Goal: Task Accomplishment & Management: Use online tool/utility

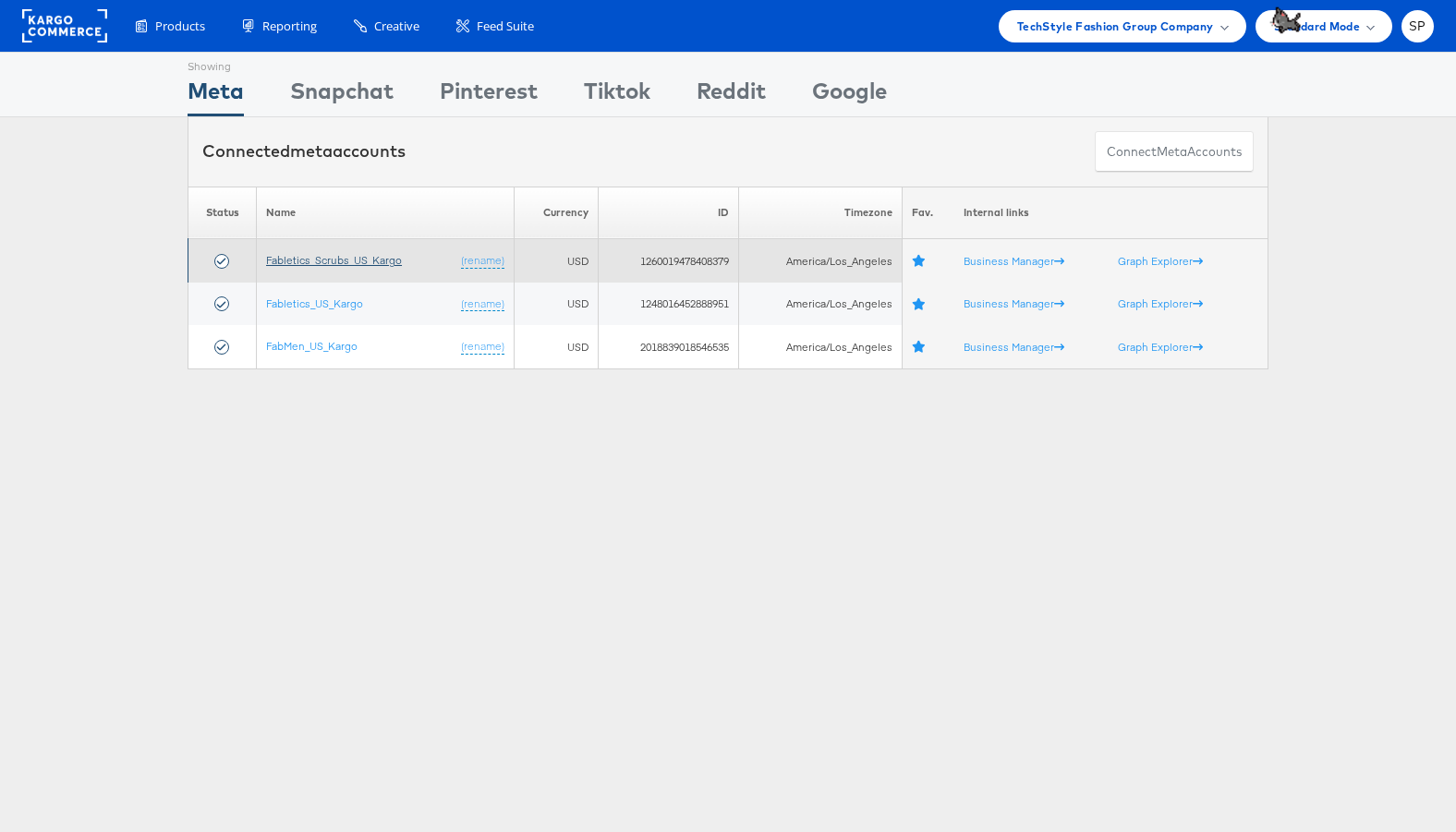
click at [308, 255] on link "Fabletics_Scrubs_US_Kargo" at bounding box center [333, 260] width 136 height 13
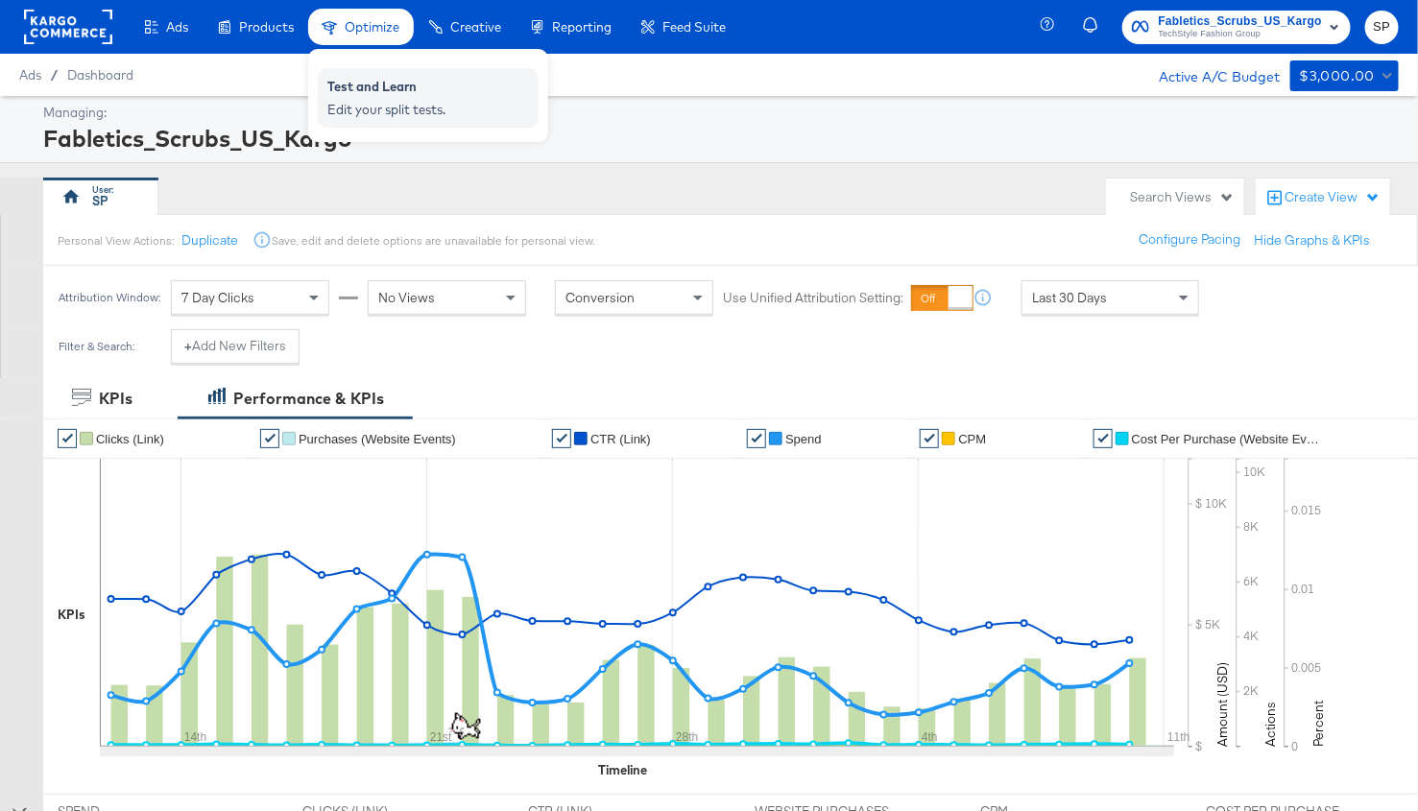
click at [364, 95] on div "Test and Learn" at bounding box center [428, 89] width 202 height 23
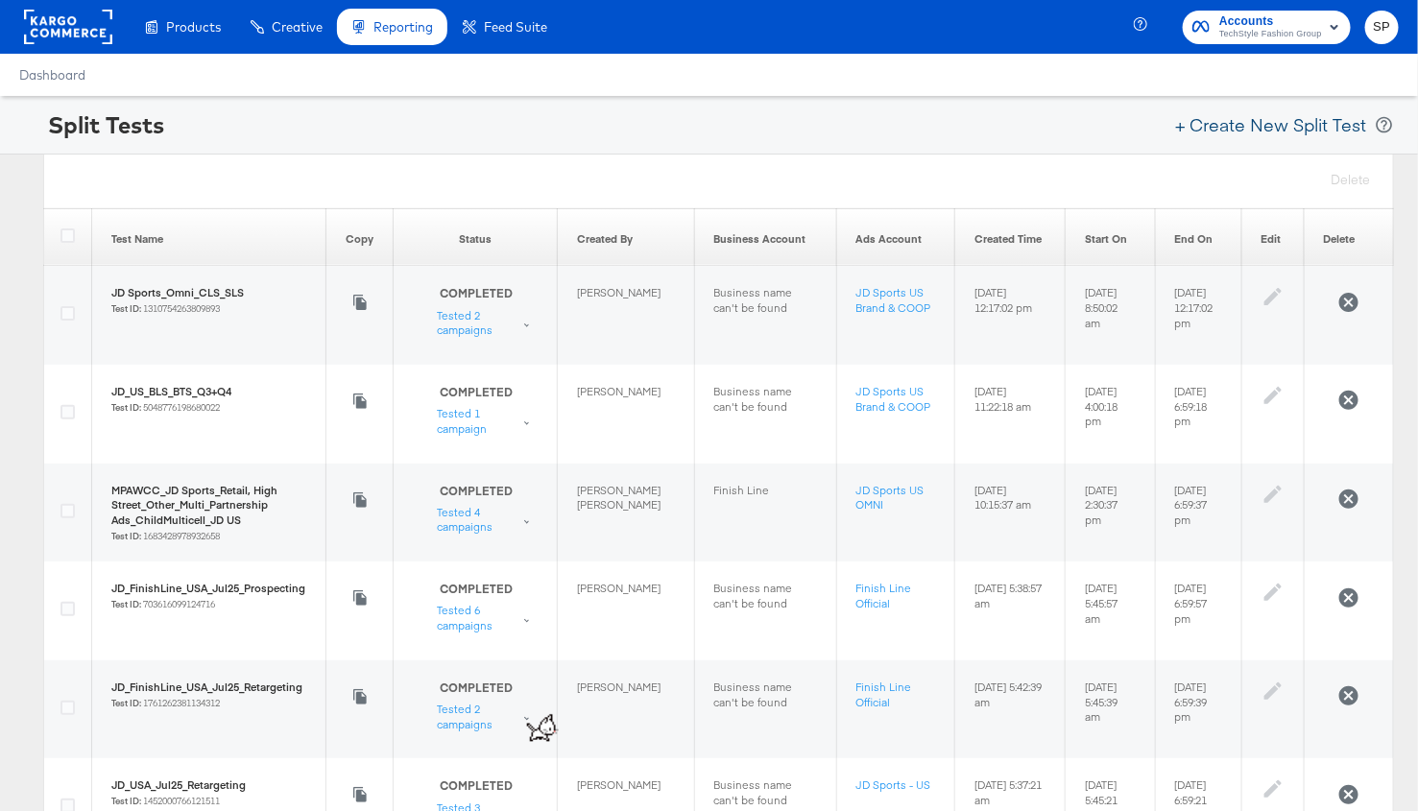
click at [1238, 120] on button "+ Create New Split Test" at bounding box center [1270, 125] width 208 height 42
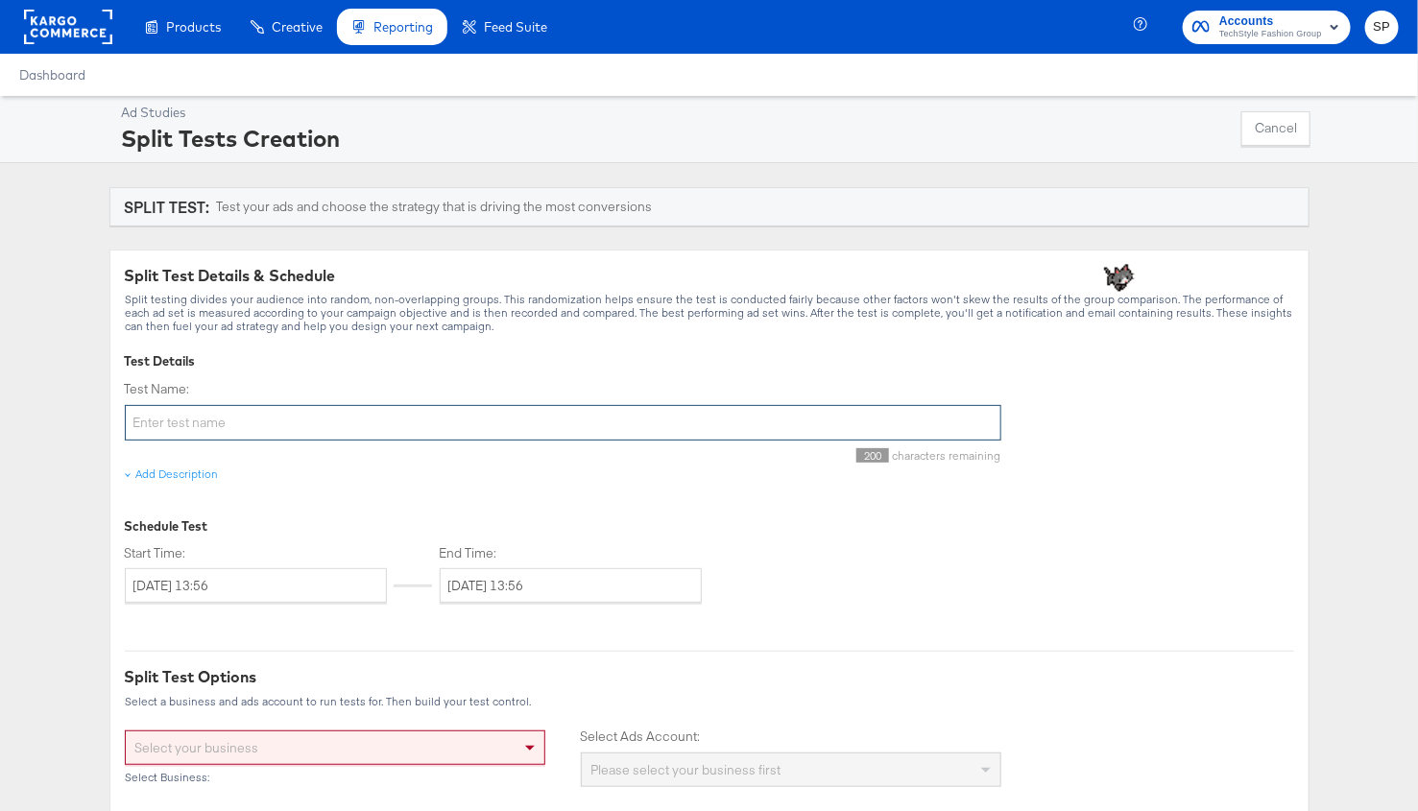
click at [294, 420] on input "Test Name:" at bounding box center [563, 423] width 877 height 36
type input "Scrubs-LP Test"
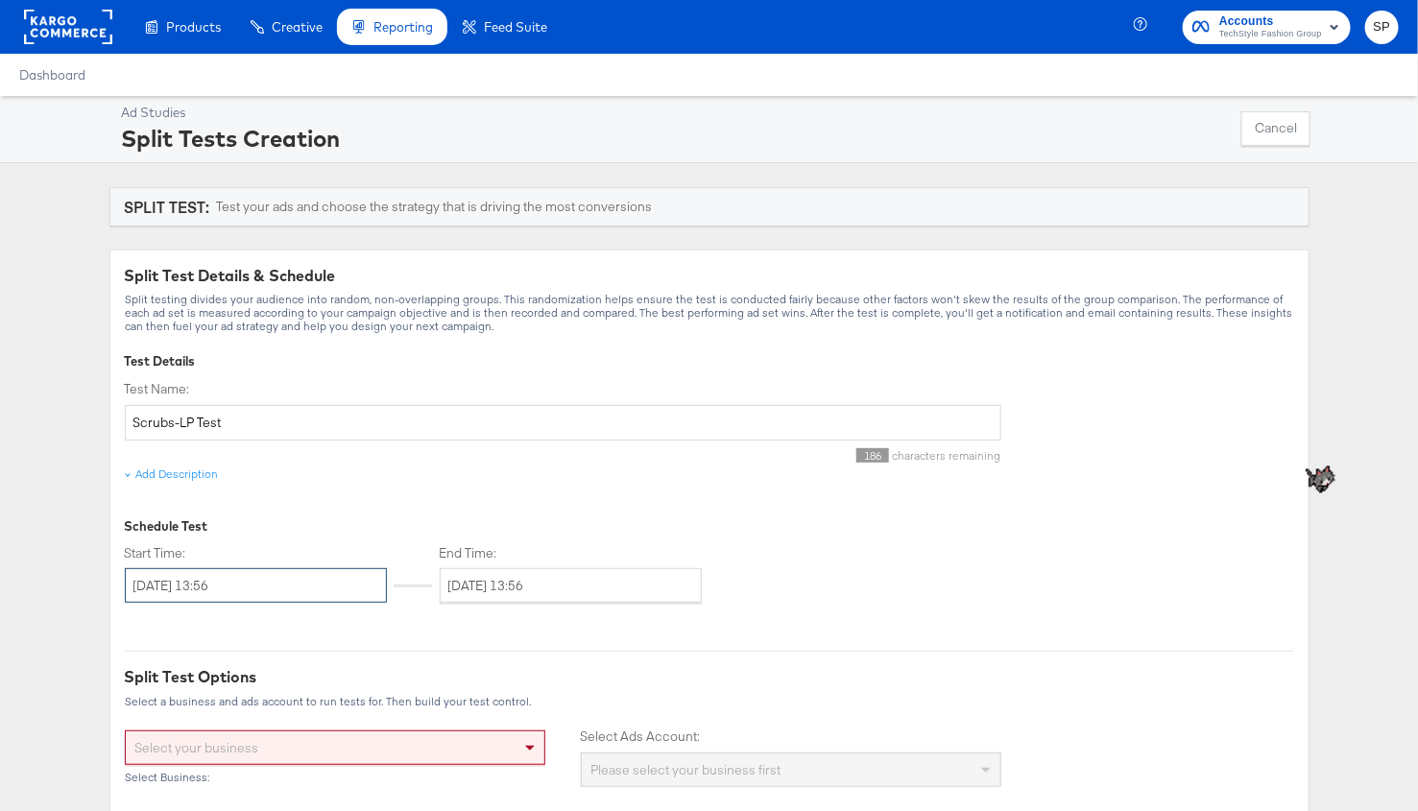
click at [252, 576] on input "[DATE] 13:56" at bounding box center [256, 585] width 262 height 35
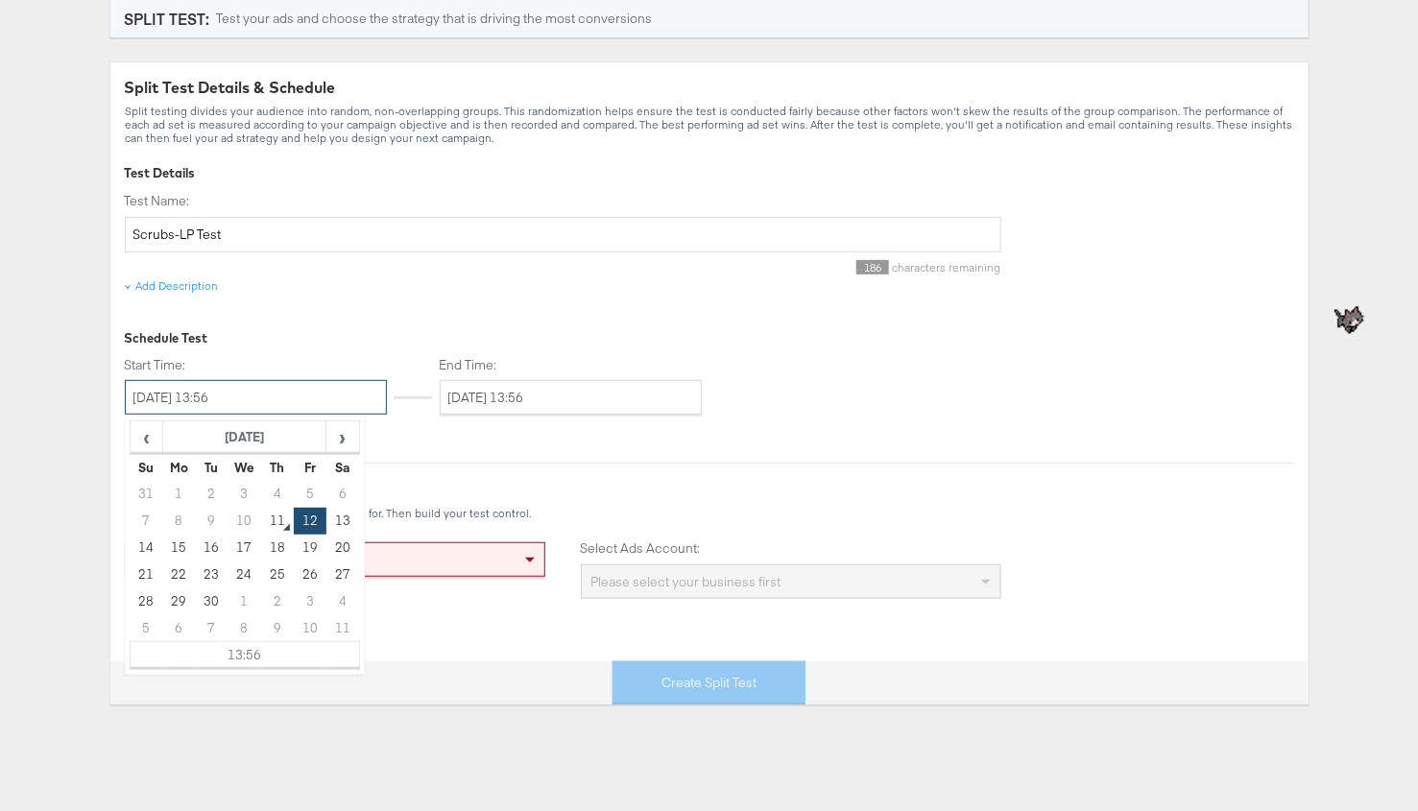
scroll to position [190, 0]
click at [314, 510] on td "12" at bounding box center [310, 519] width 33 height 27
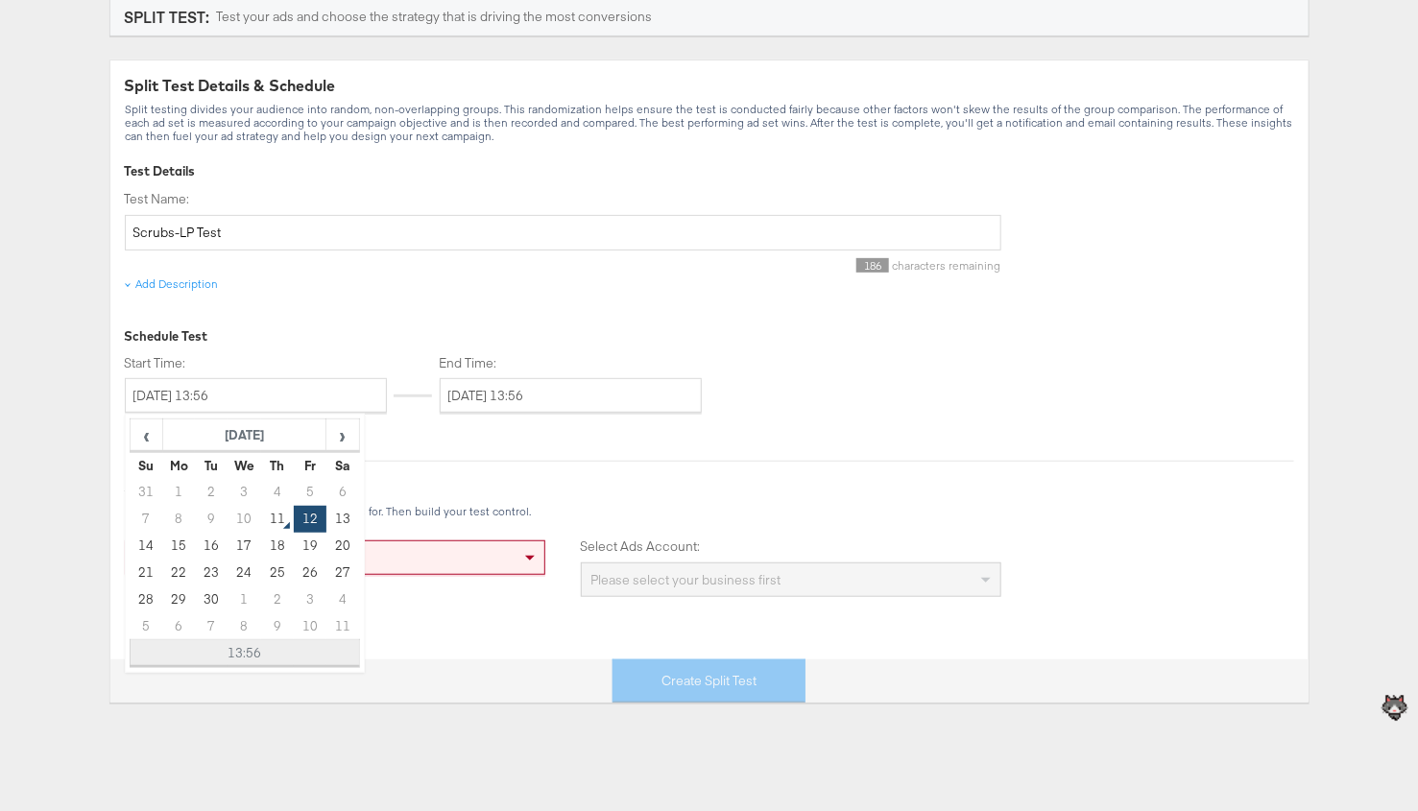
click at [255, 649] on td "13:56" at bounding box center [244, 653] width 229 height 27
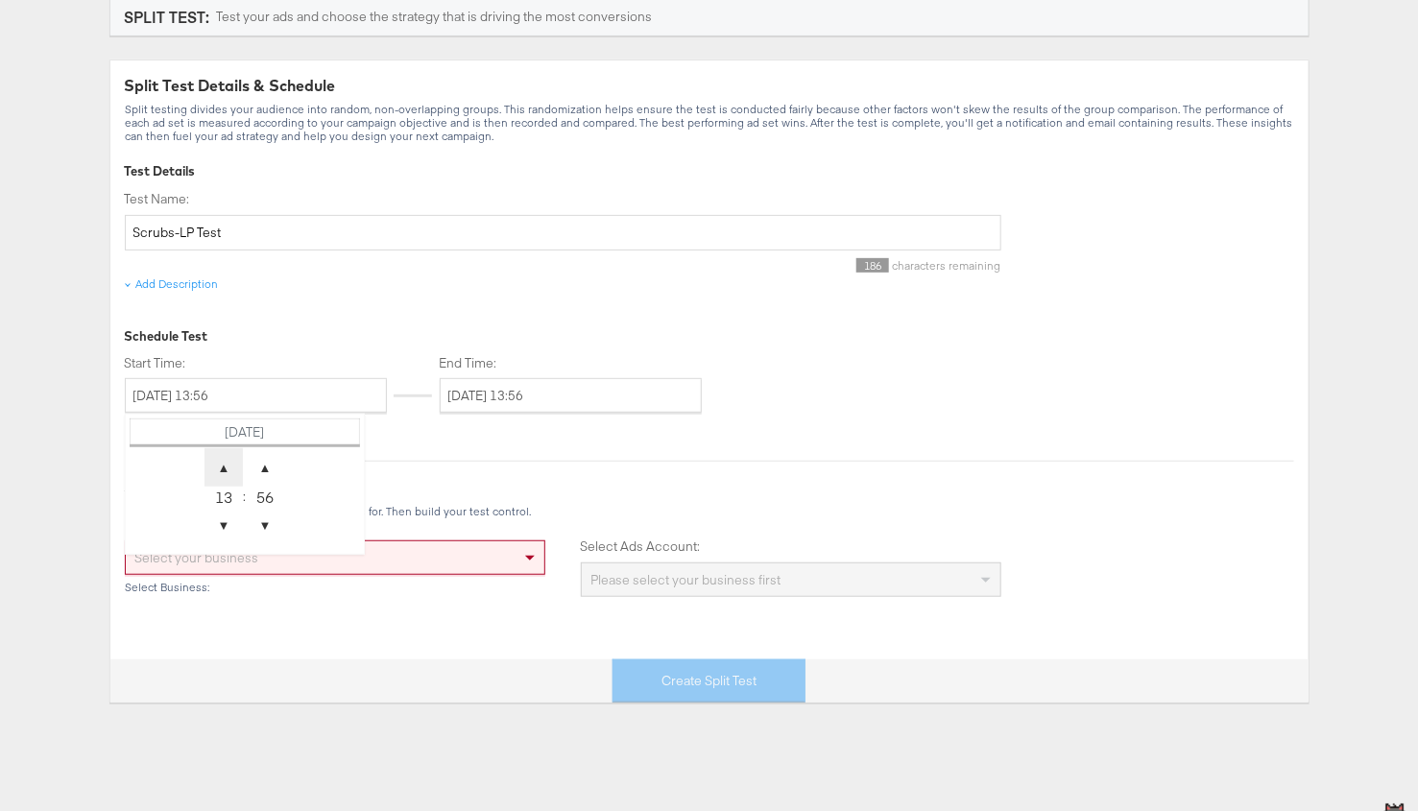
click at [225, 471] on span "▲" at bounding box center [223, 467] width 38 height 38
click at [226, 523] on span "▼" at bounding box center [223, 525] width 38 height 38
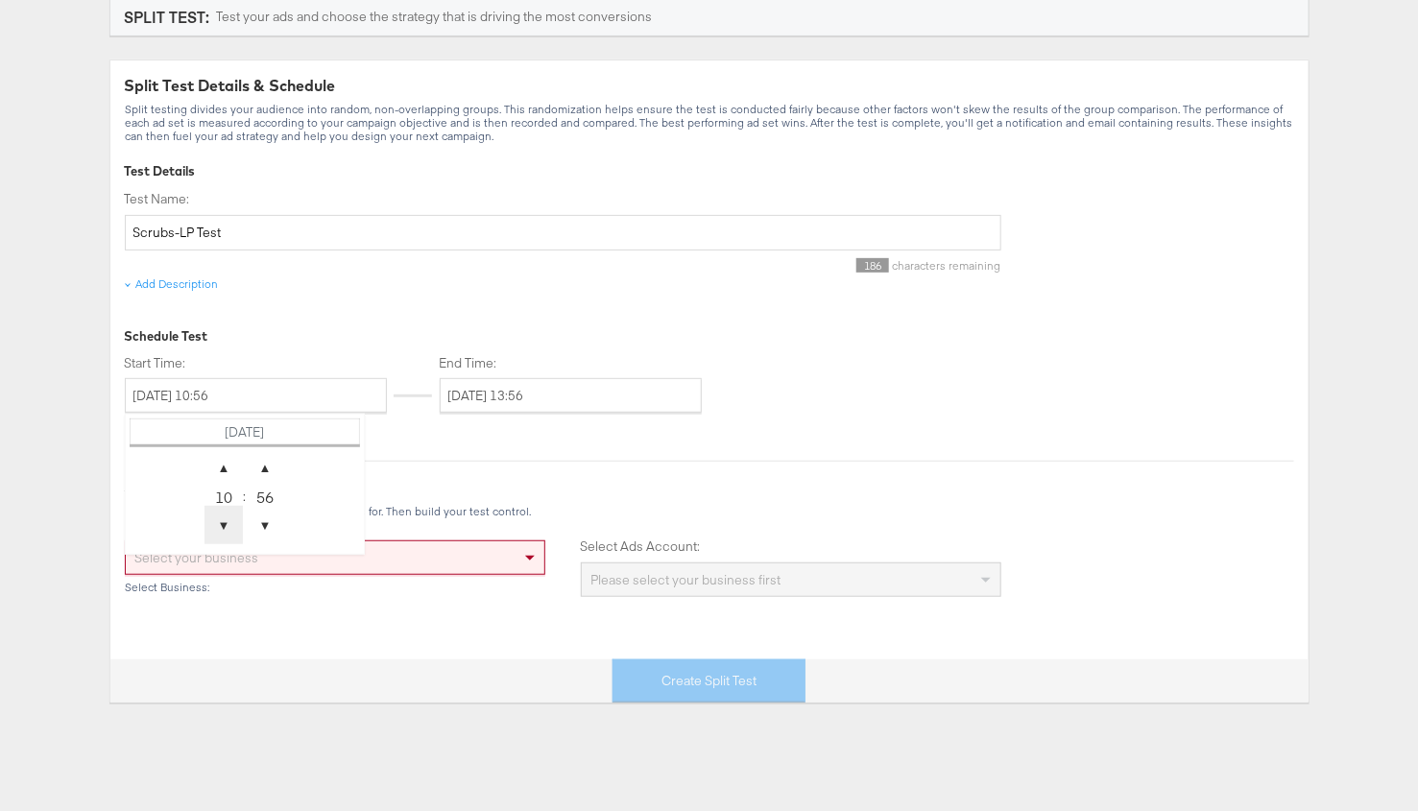
click at [226, 523] on span "▼" at bounding box center [223, 525] width 38 height 38
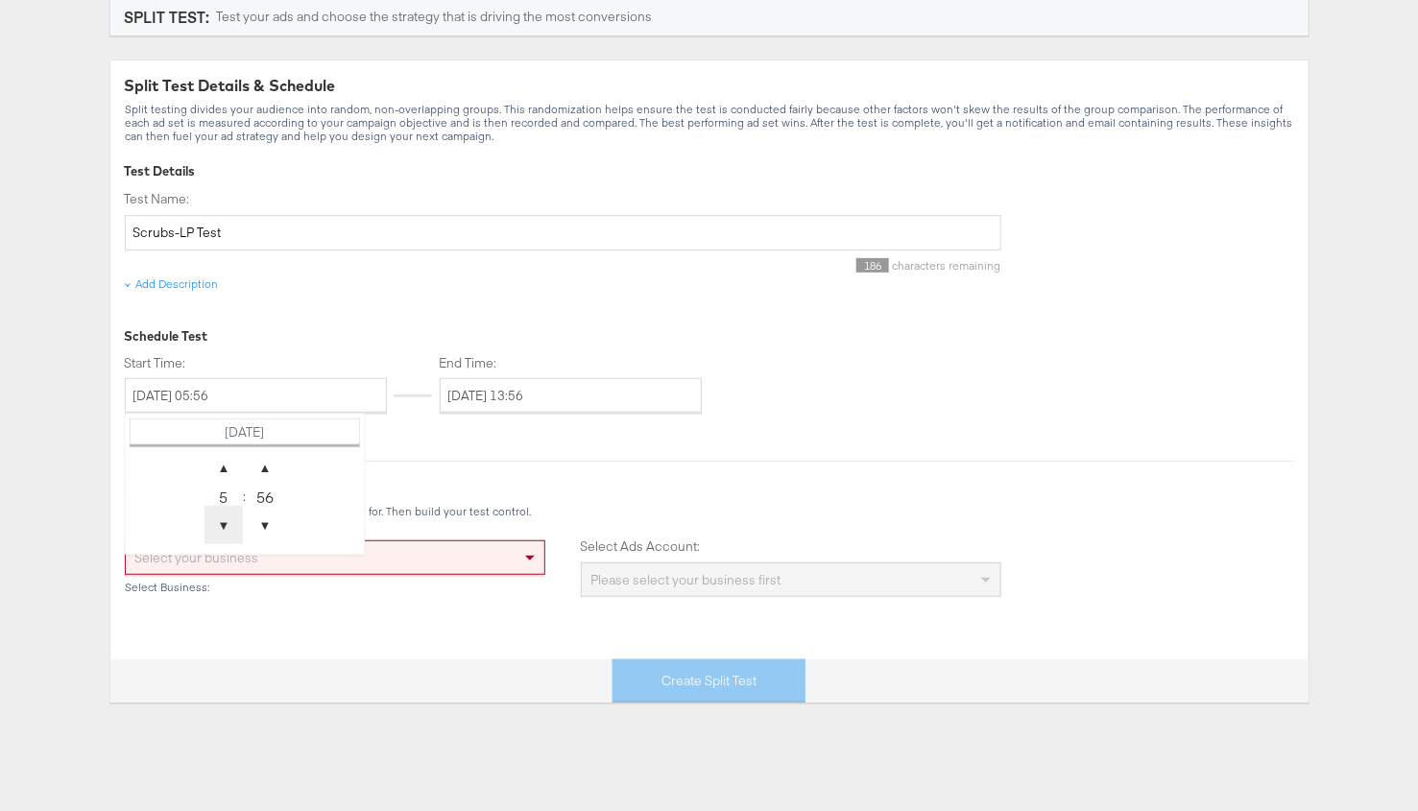
click at [226, 523] on span "▼" at bounding box center [223, 525] width 38 height 38
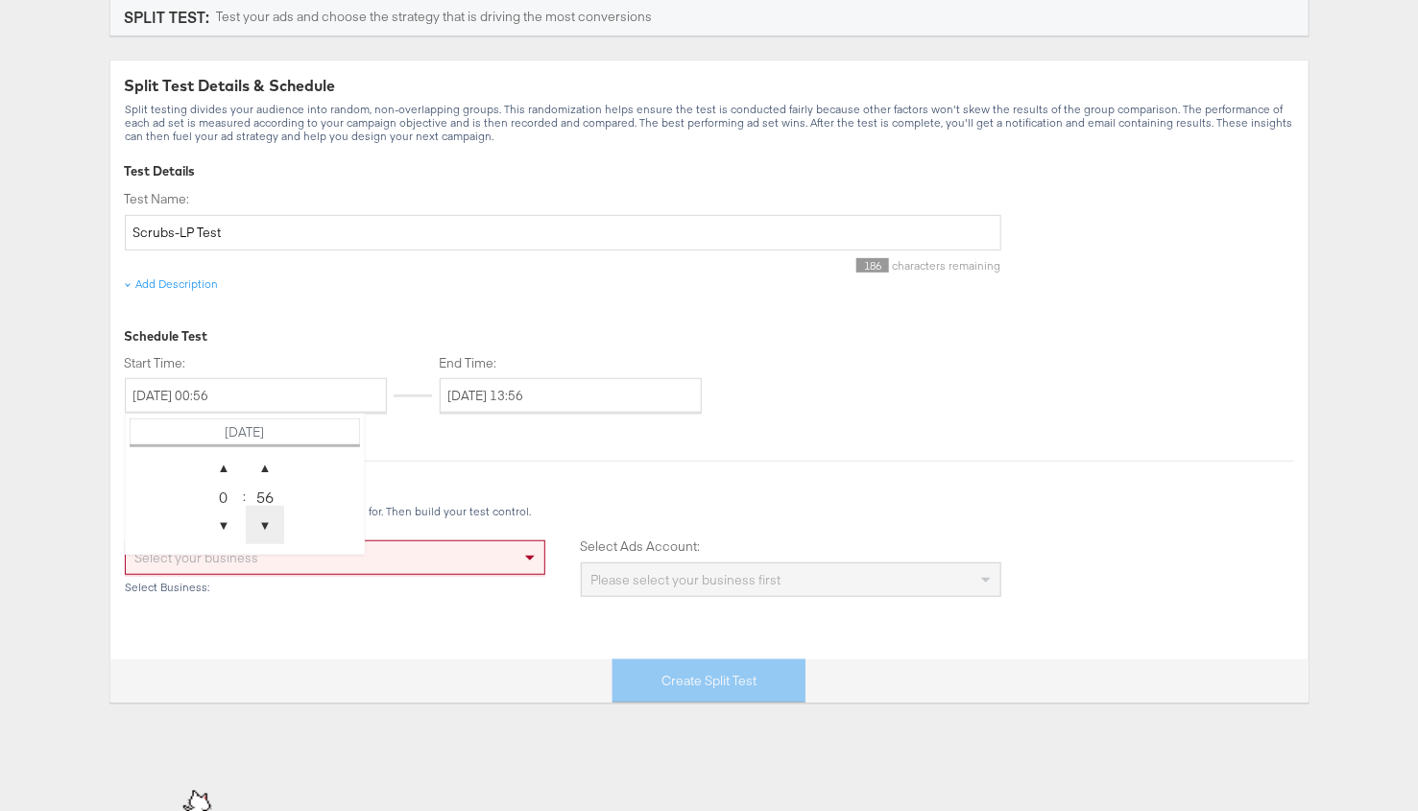
click at [260, 518] on span "▼" at bounding box center [265, 525] width 38 height 38
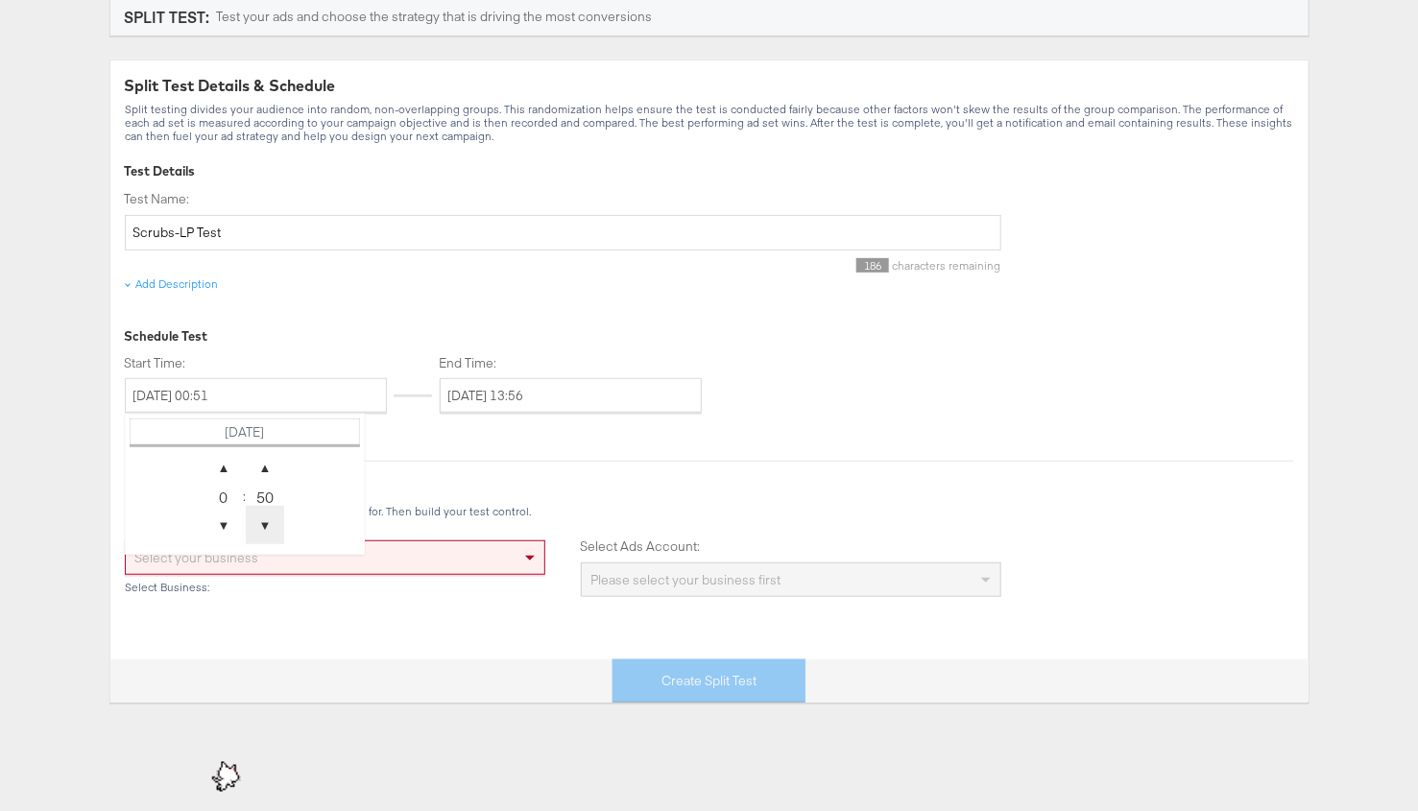
click at [260, 518] on span "▼" at bounding box center [265, 525] width 38 height 38
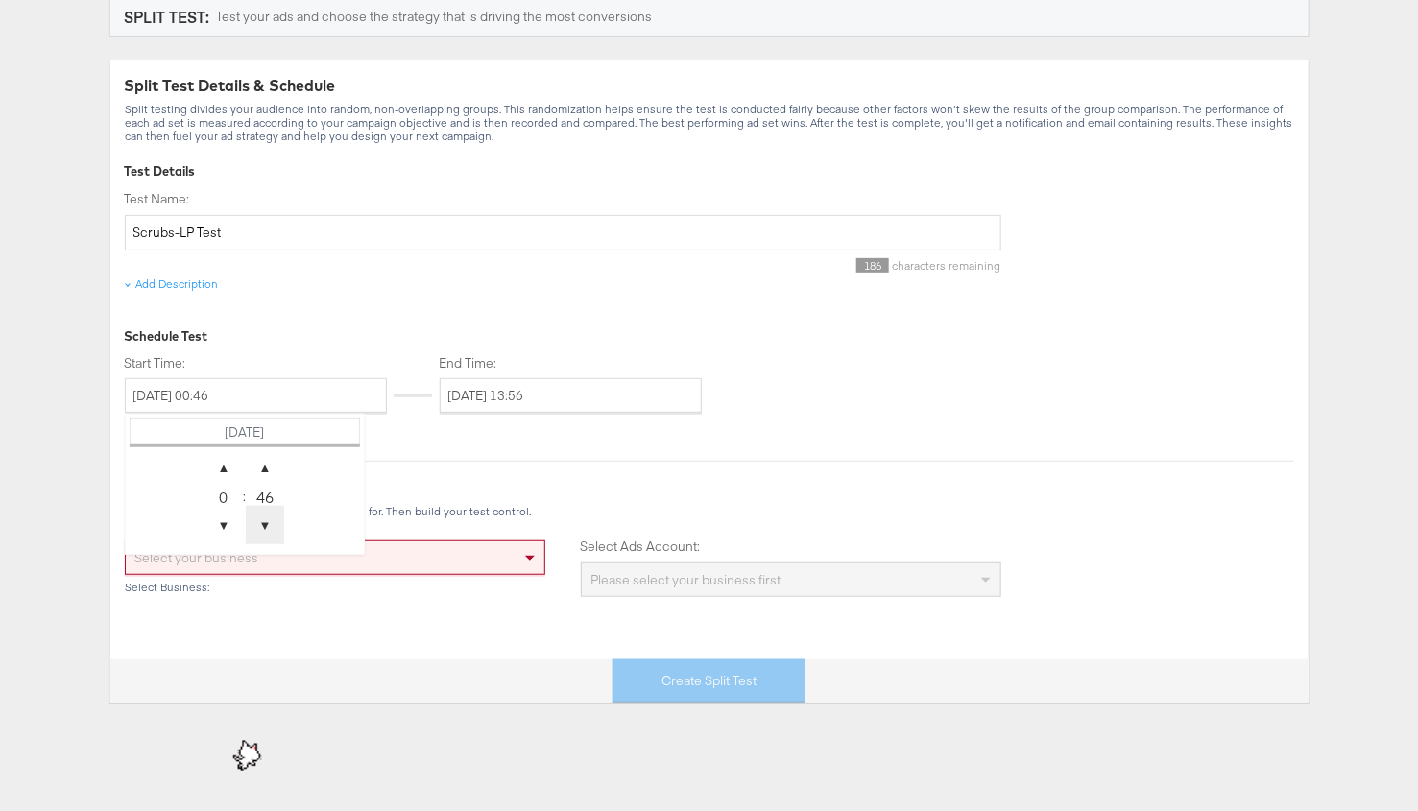
click at [260, 518] on span "▼" at bounding box center [265, 525] width 38 height 38
click at [261, 495] on div "42" at bounding box center [265, 496] width 38 height 19
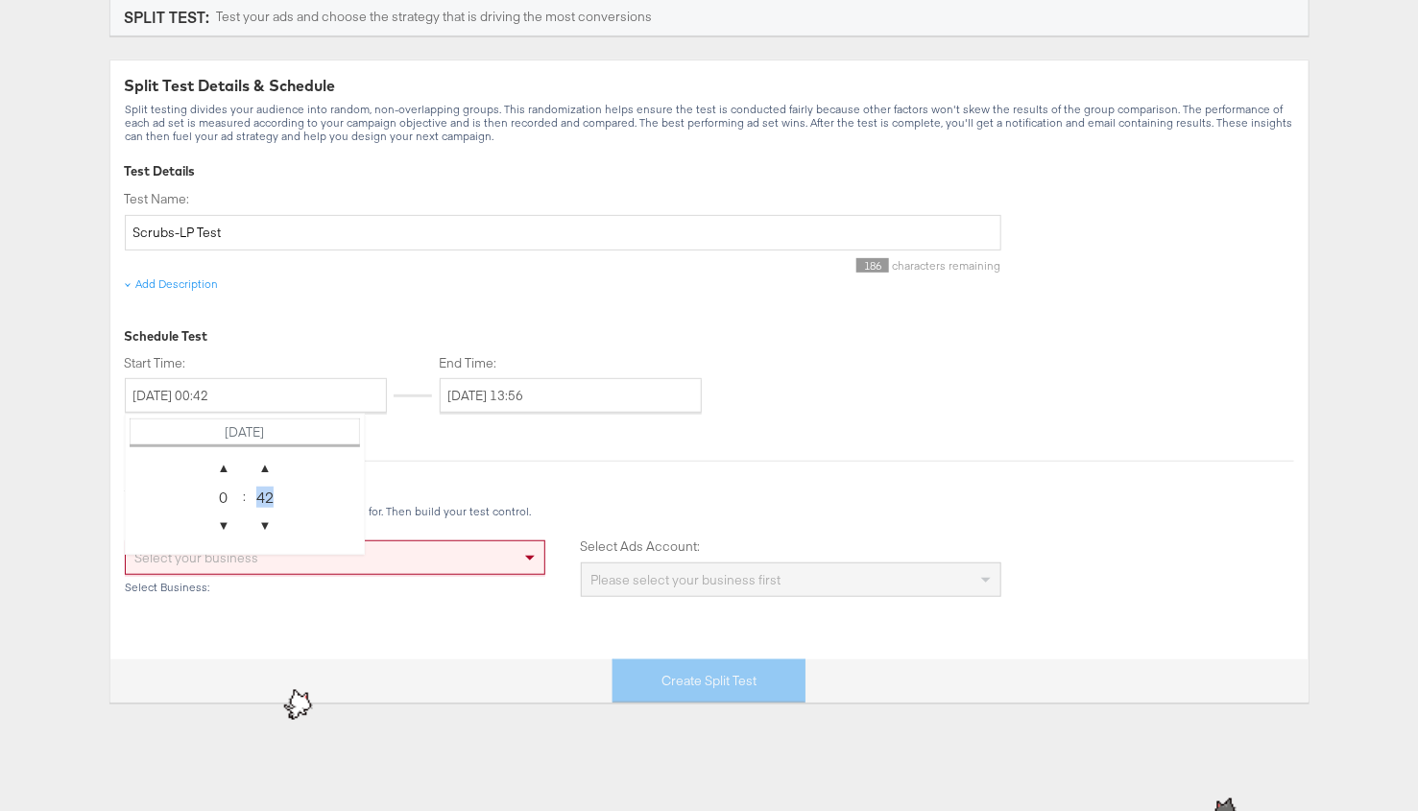
click at [261, 495] on div "42" at bounding box center [265, 496] width 38 height 19
click at [260, 472] on span "▲" at bounding box center [265, 467] width 38 height 38
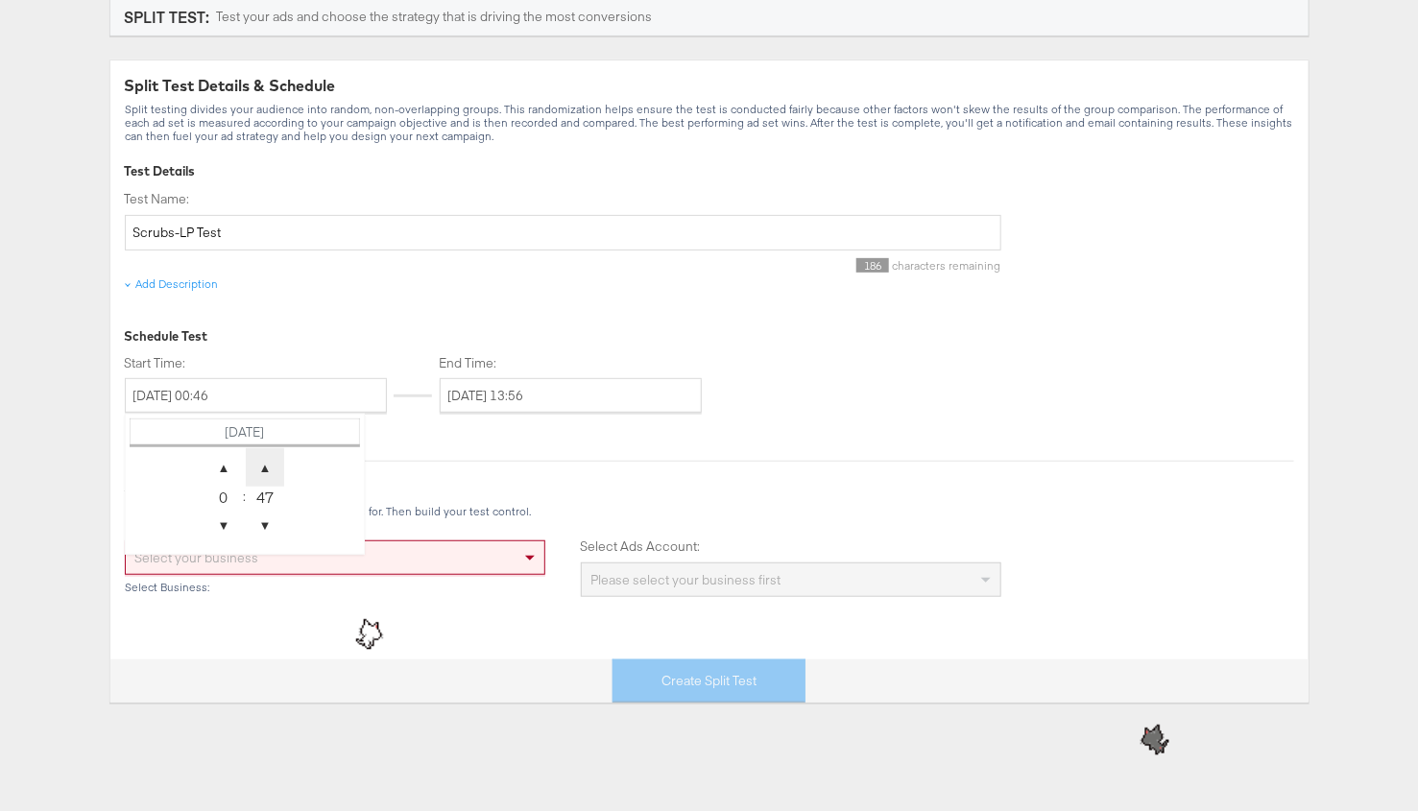
click at [260, 472] on span "▲" at bounding box center [265, 467] width 38 height 38
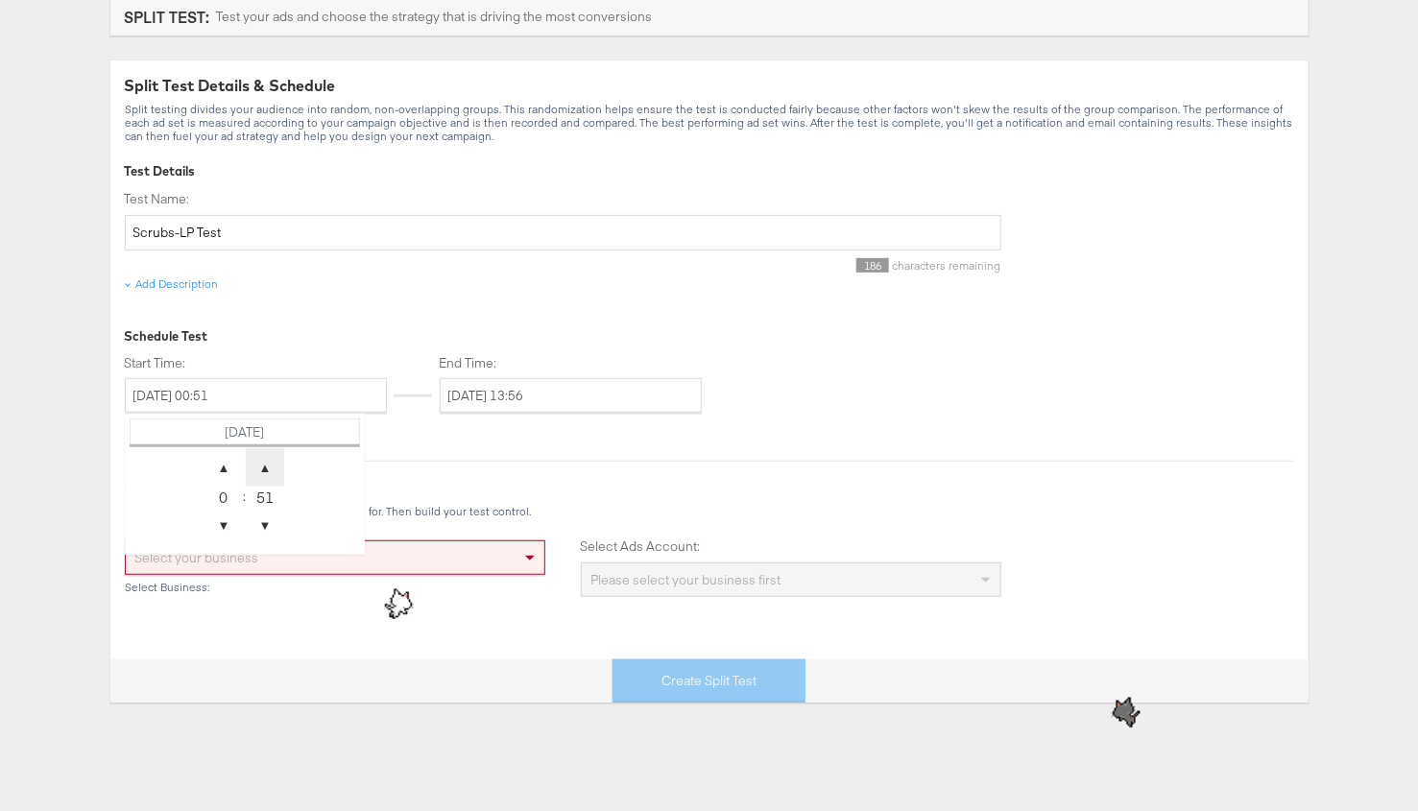
click at [260, 472] on span "▲" at bounding box center [265, 467] width 38 height 38
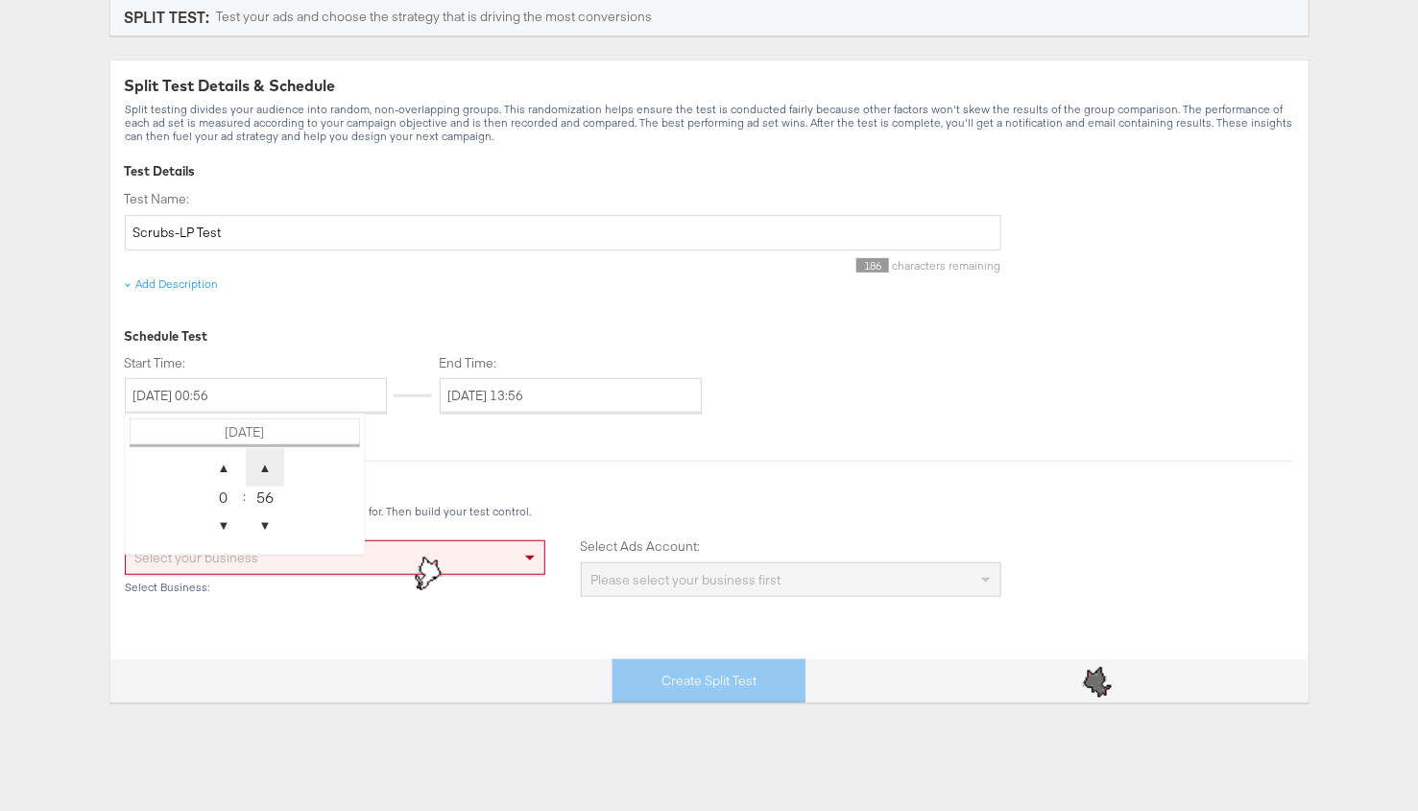
click at [260, 472] on span "▲" at bounding box center [265, 467] width 38 height 38
type input "[DATE] 00:00"
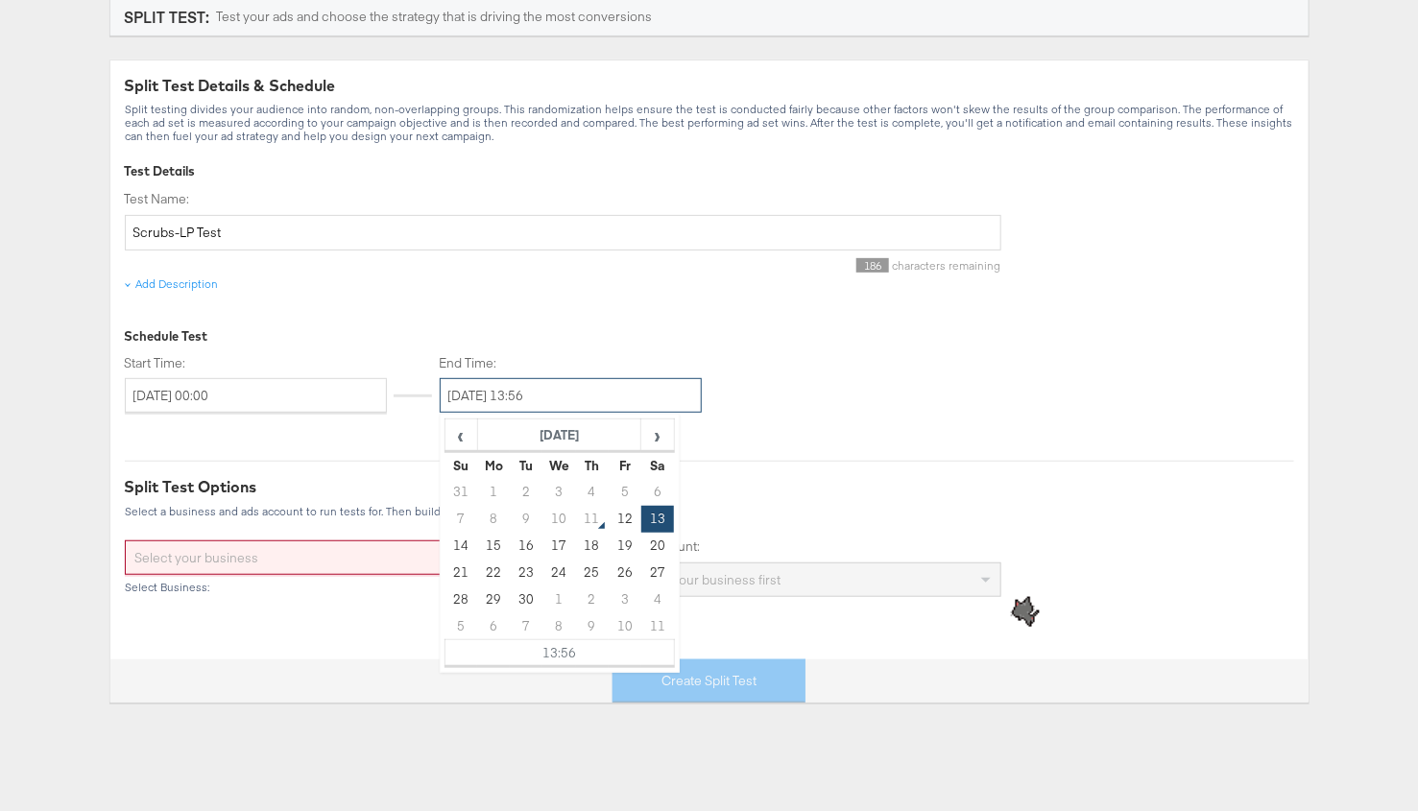
click at [532, 384] on input "[DATE] 13:56" at bounding box center [571, 395] width 262 height 35
click at [493, 603] on td "29" at bounding box center [493, 600] width 33 height 27
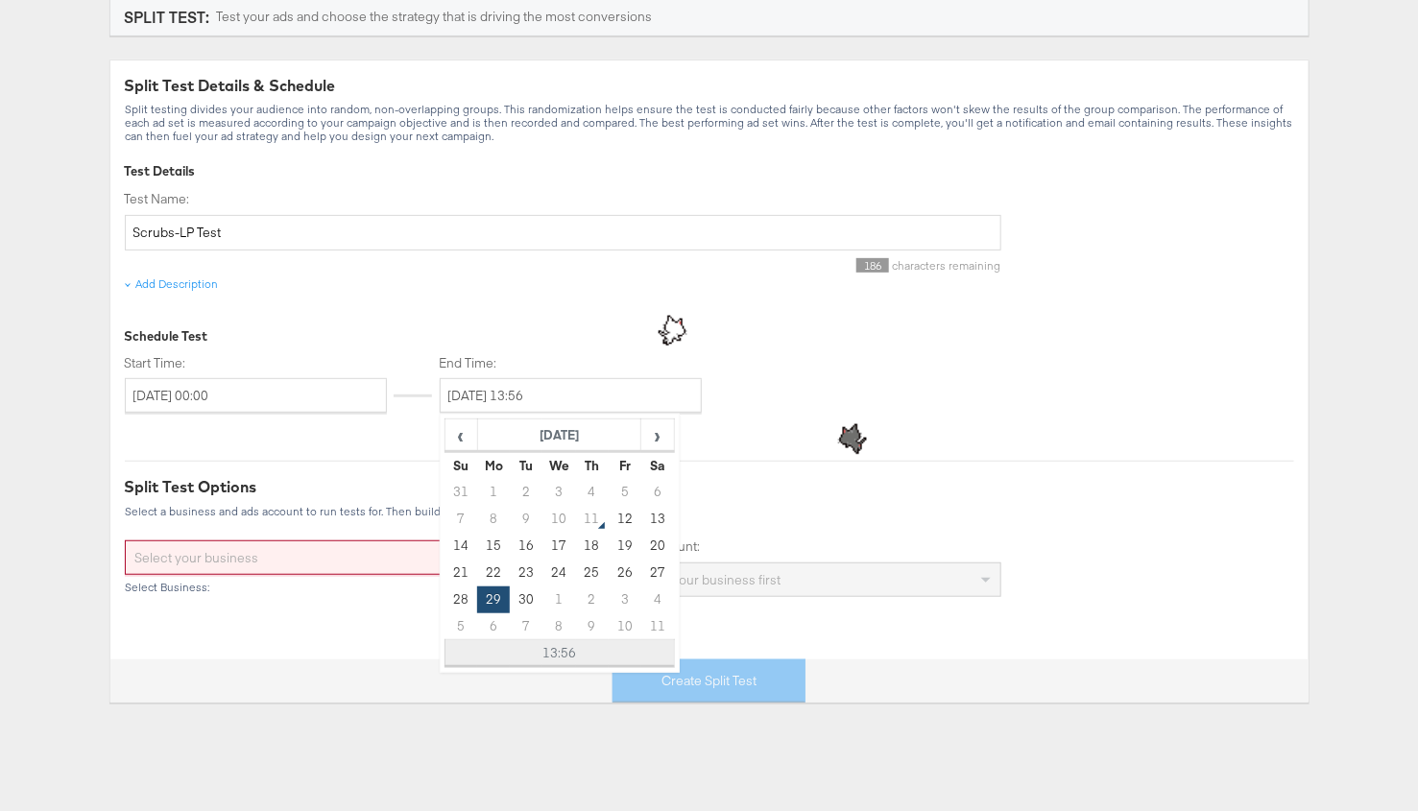
click at [520, 647] on td "13:56" at bounding box center [558, 653] width 229 height 27
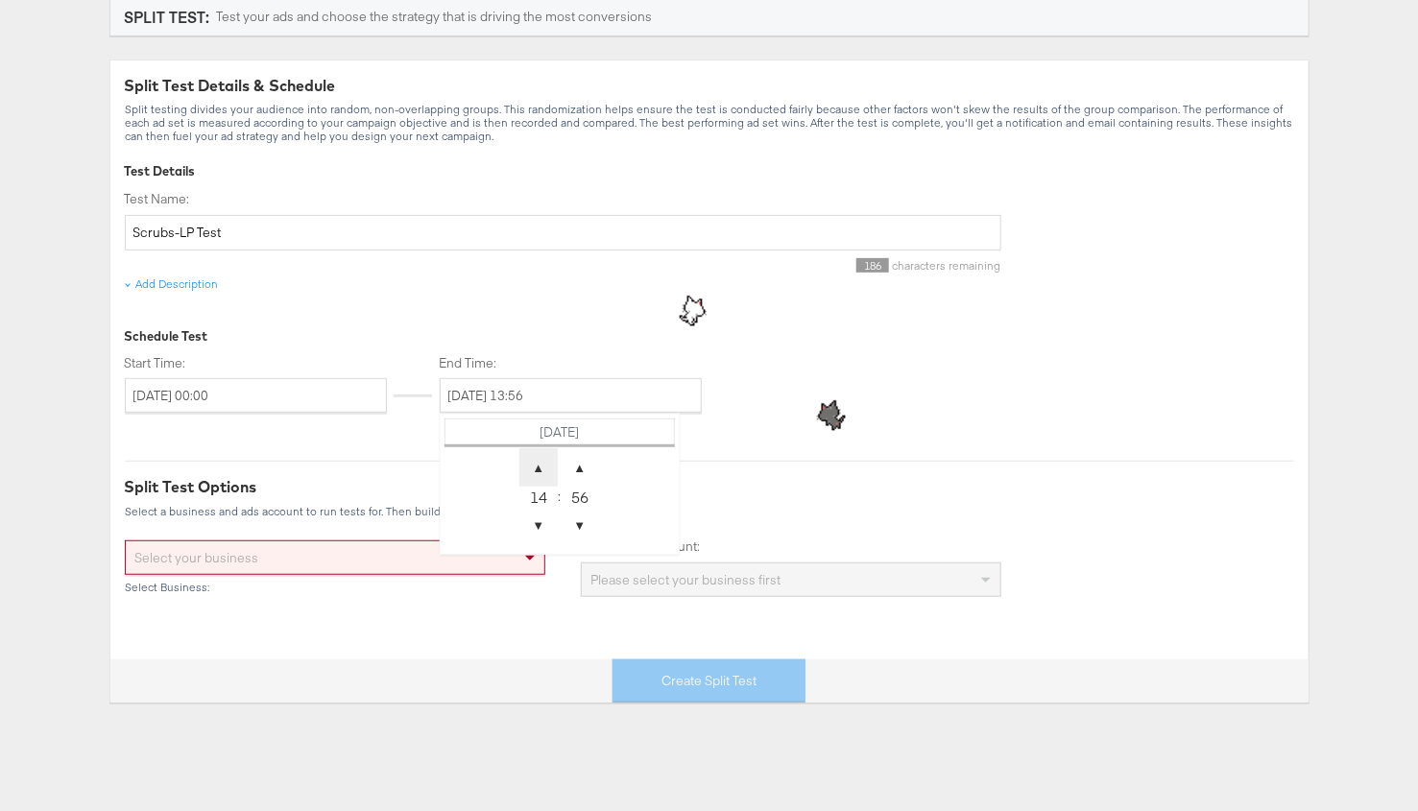
click at [539, 453] on span "▲" at bounding box center [538, 467] width 38 height 38
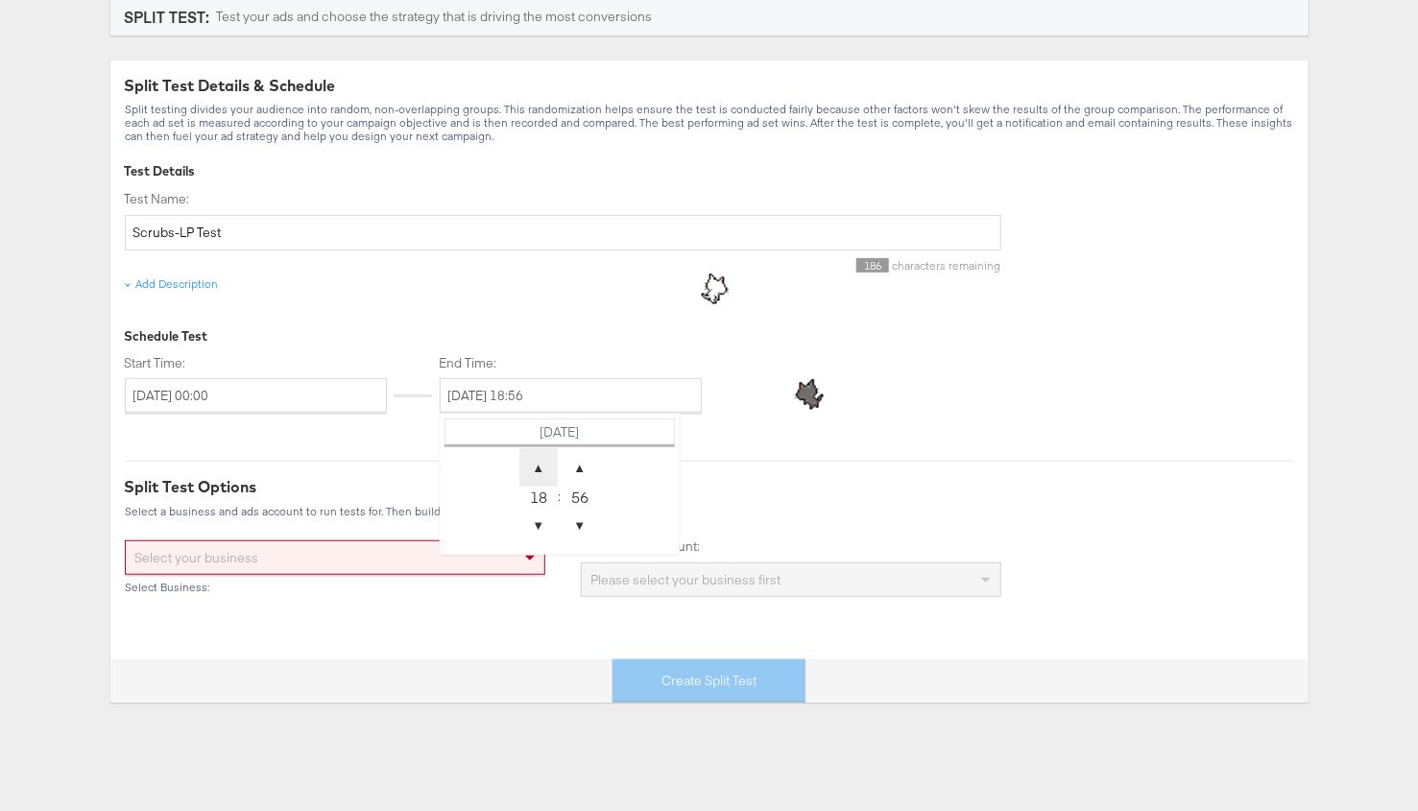
click at [539, 453] on span "▲" at bounding box center [538, 467] width 38 height 38
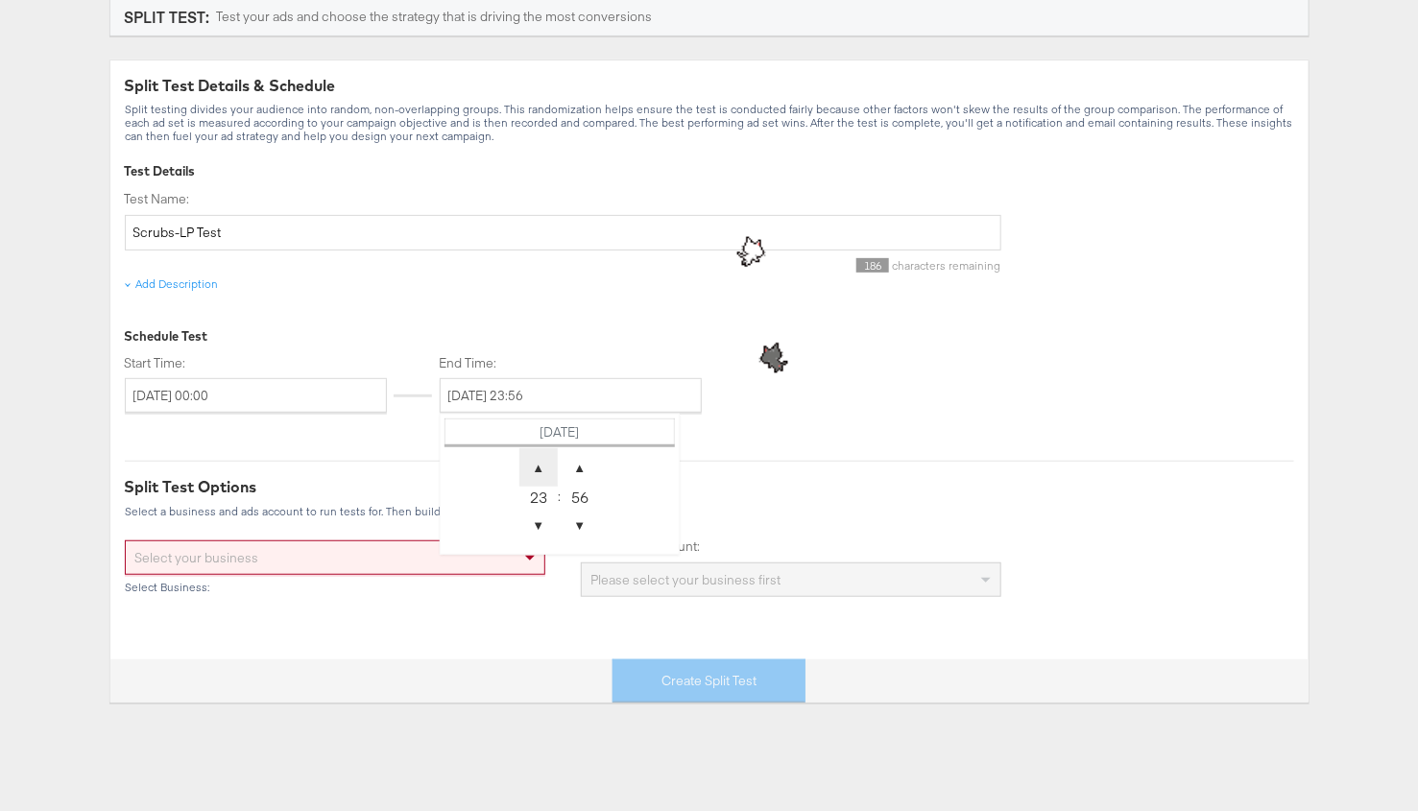
click at [539, 453] on span "▲" at bounding box center [538, 467] width 38 height 38
click at [542, 522] on span "▼" at bounding box center [538, 525] width 38 height 38
click at [578, 467] on span "▲" at bounding box center [580, 467] width 38 height 38
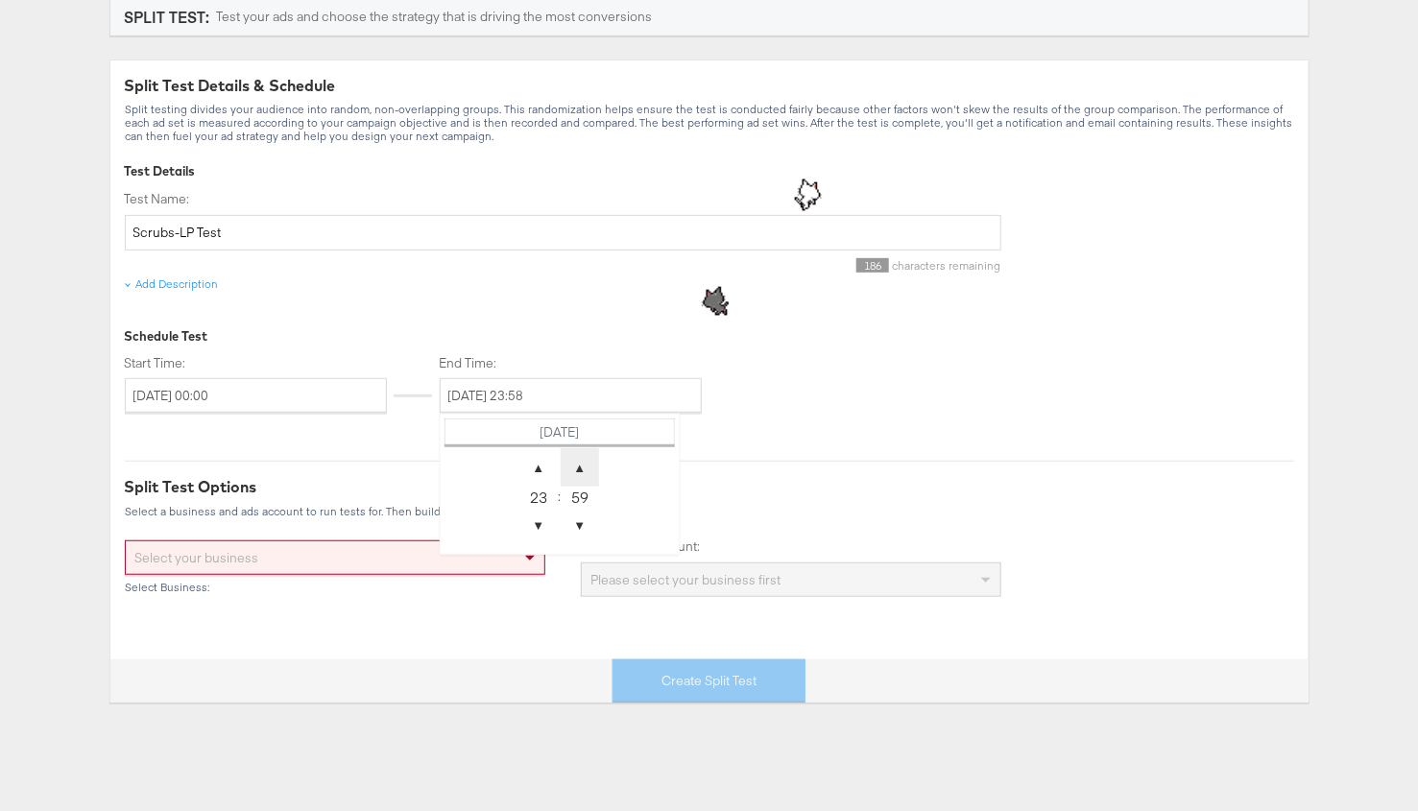
type input "[DATE] 23:59"
click at [734, 461] on div at bounding box center [709, 461] width 1169 height 1
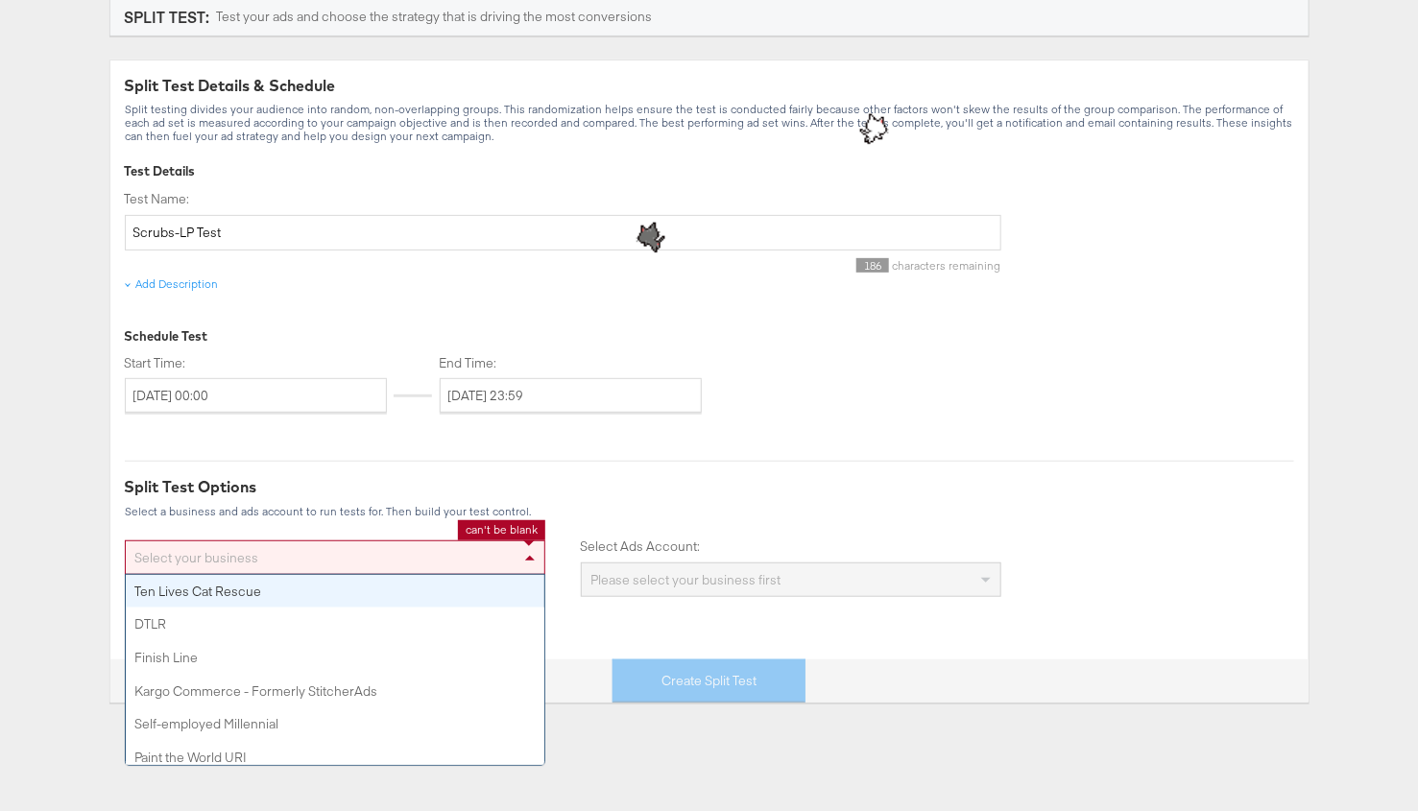
click at [371, 556] on div "Select your business" at bounding box center [335, 557] width 419 height 33
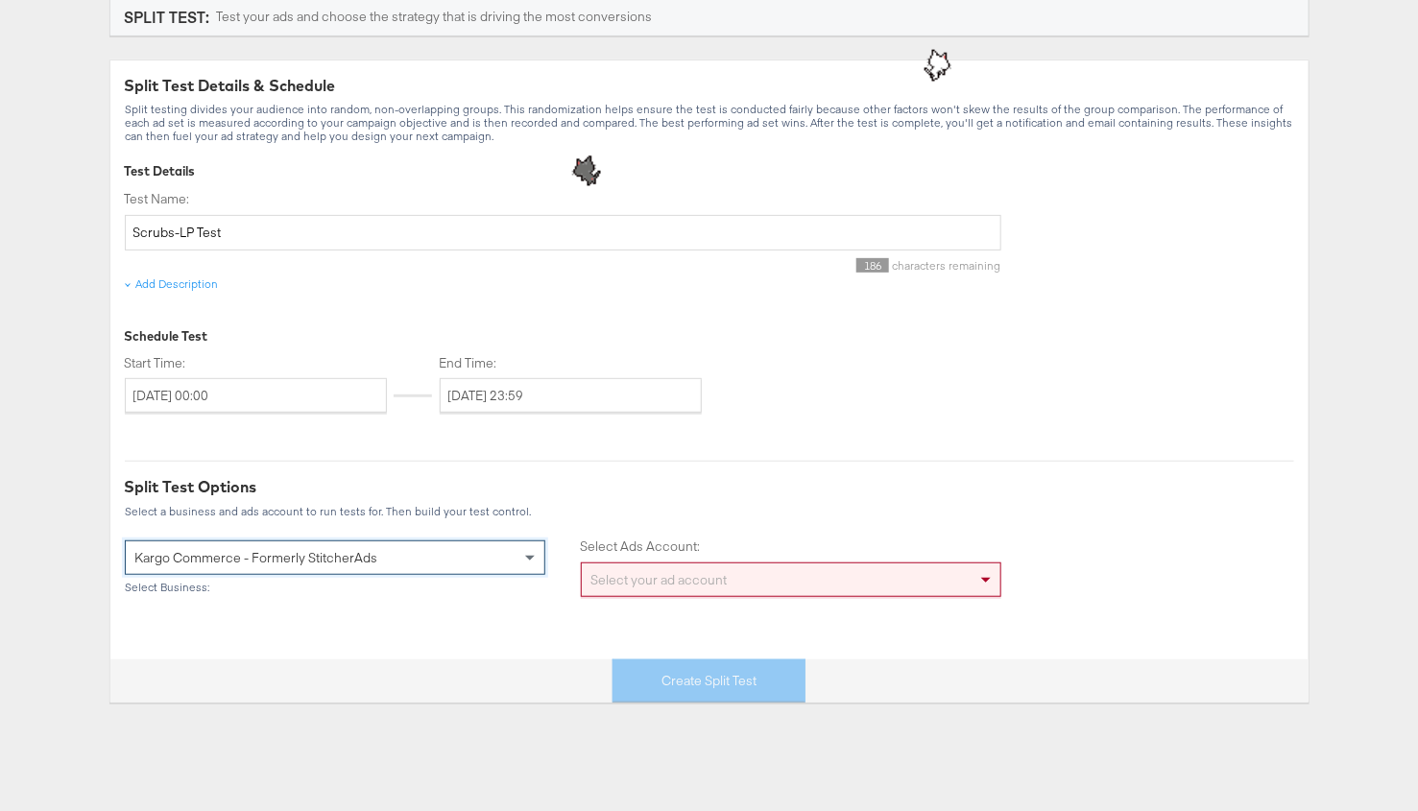
click at [641, 575] on div "Select your ad account" at bounding box center [791, 580] width 419 height 33
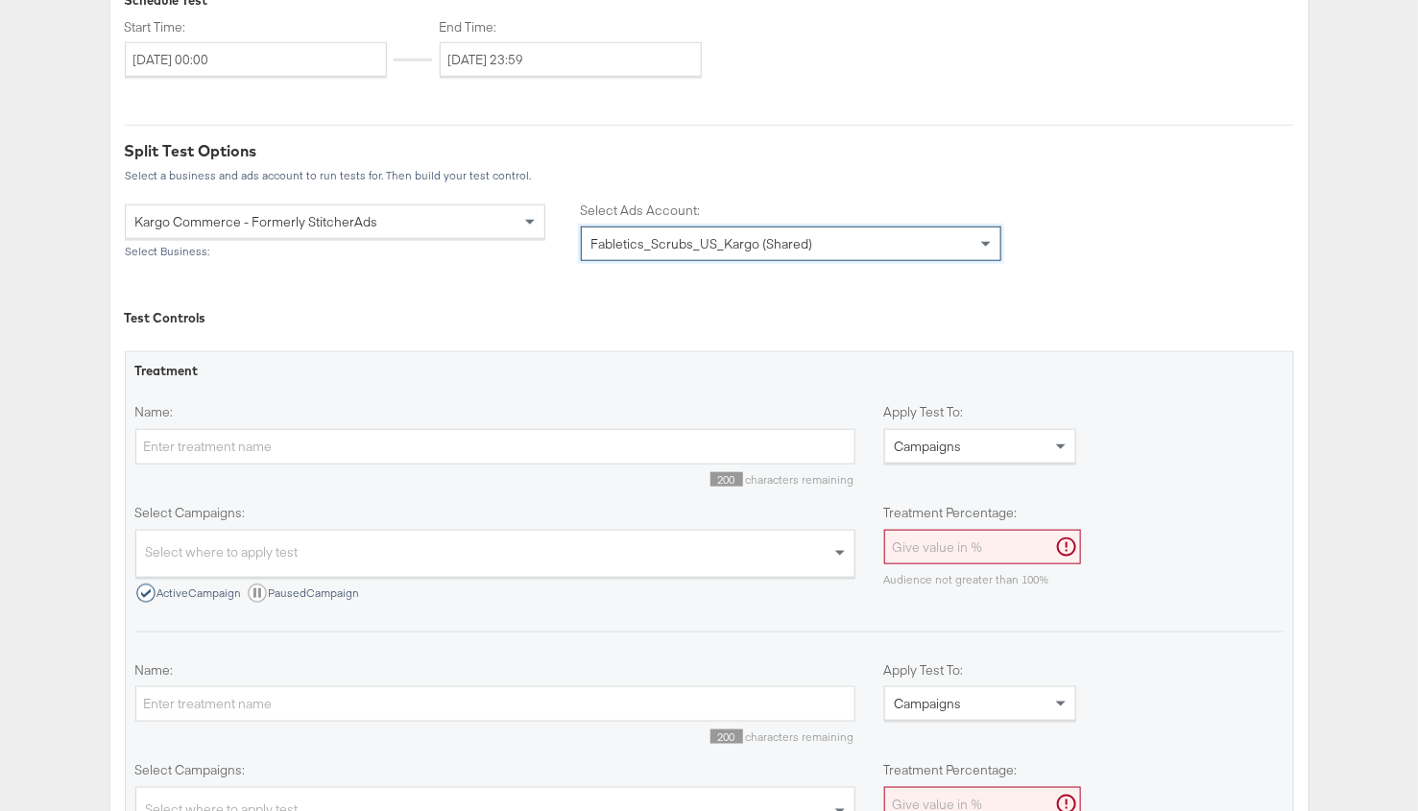
scroll to position [525, 0]
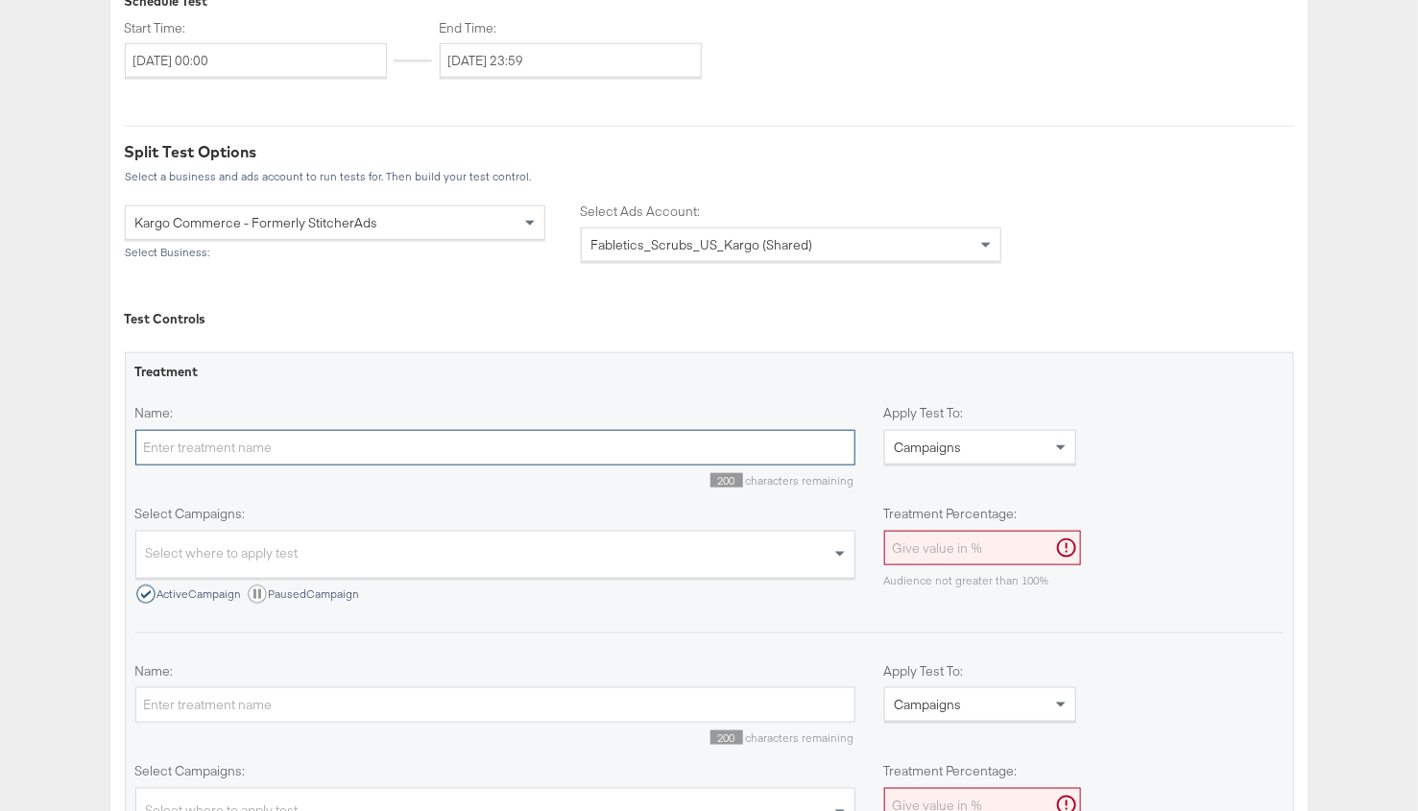
click at [376, 439] on input "Name:" at bounding box center [495, 448] width 720 height 36
click at [257, 443] on input "Name:" at bounding box center [495, 448] width 720 height 36
type input "BAU"
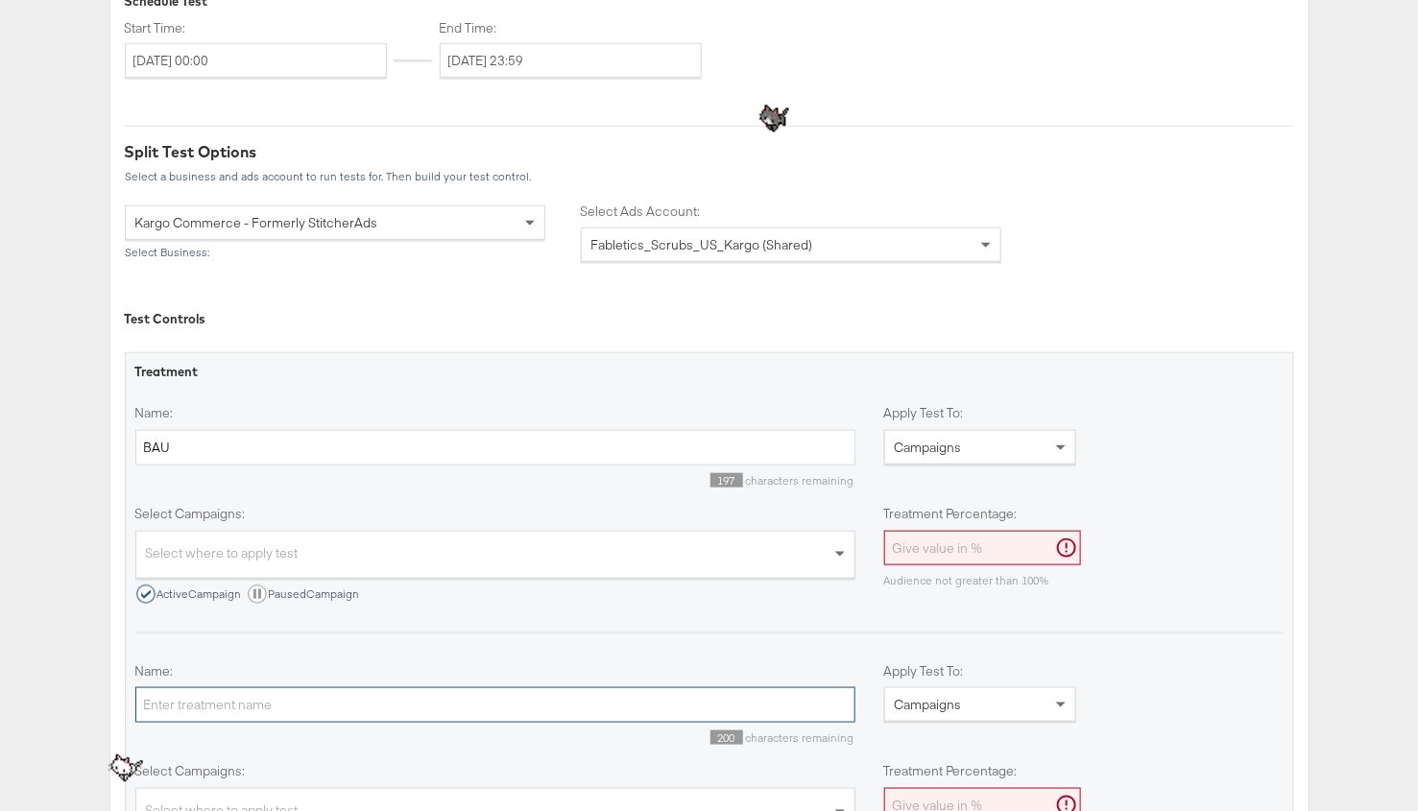
click at [253, 713] on input "Name:" at bounding box center [495, 705] width 720 height 36
type input "Deeplinking"
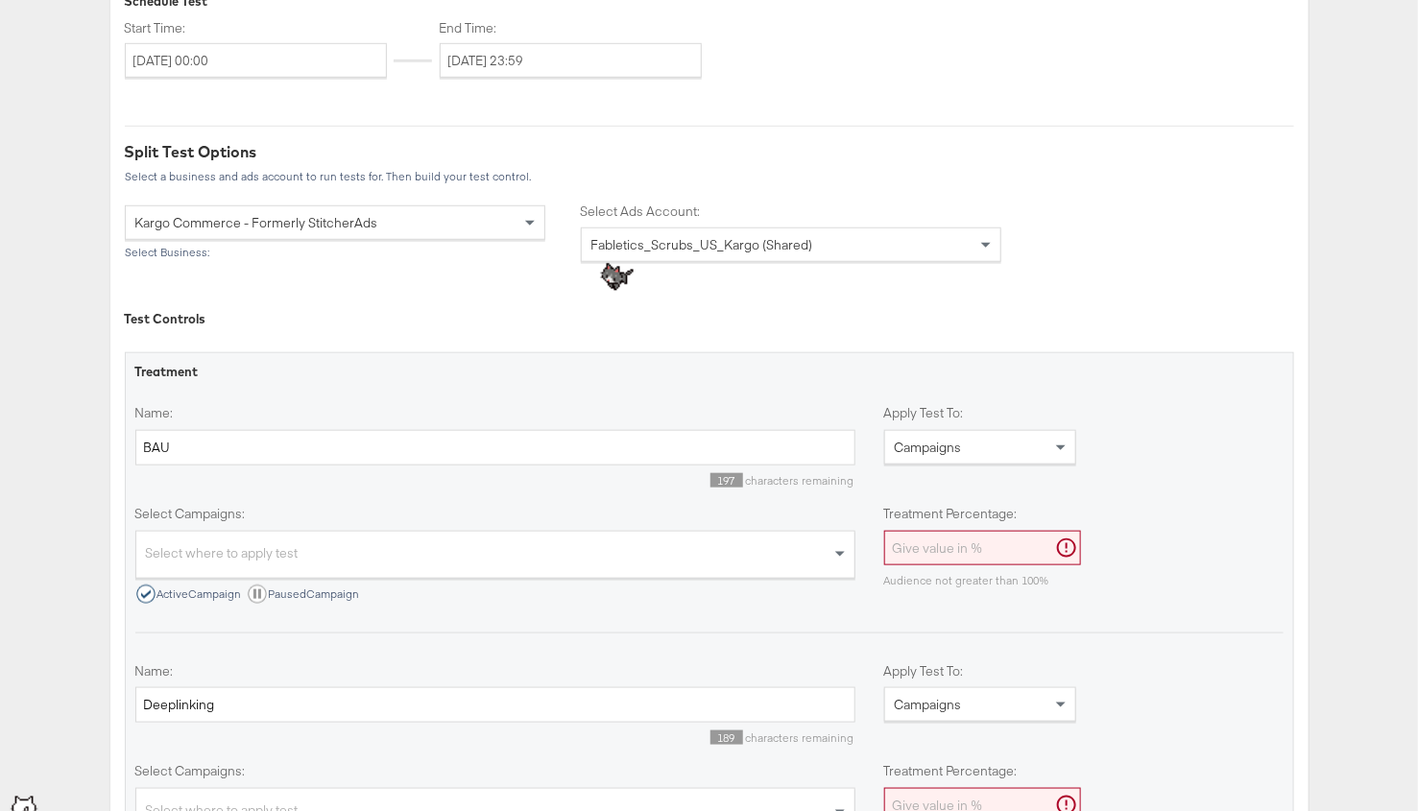
click at [953, 450] on span "Campaigns" at bounding box center [928, 447] width 67 height 17
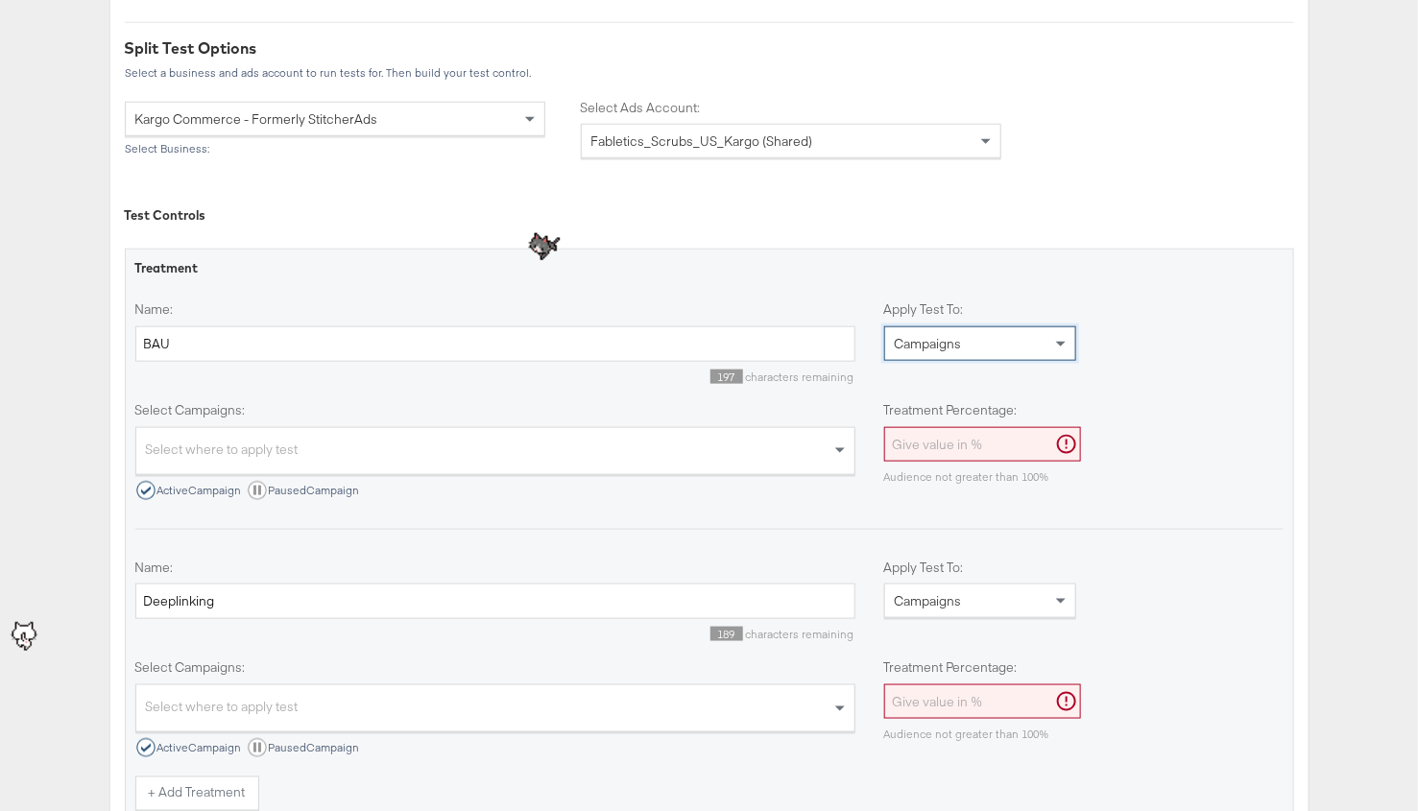
click at [945, 342] on span "Campaigns" at bounding box center [928, 343] width 67 height 17
click at [962, 347] on div "Campaigns" at bounding box center [980, 343] width 190 height 33
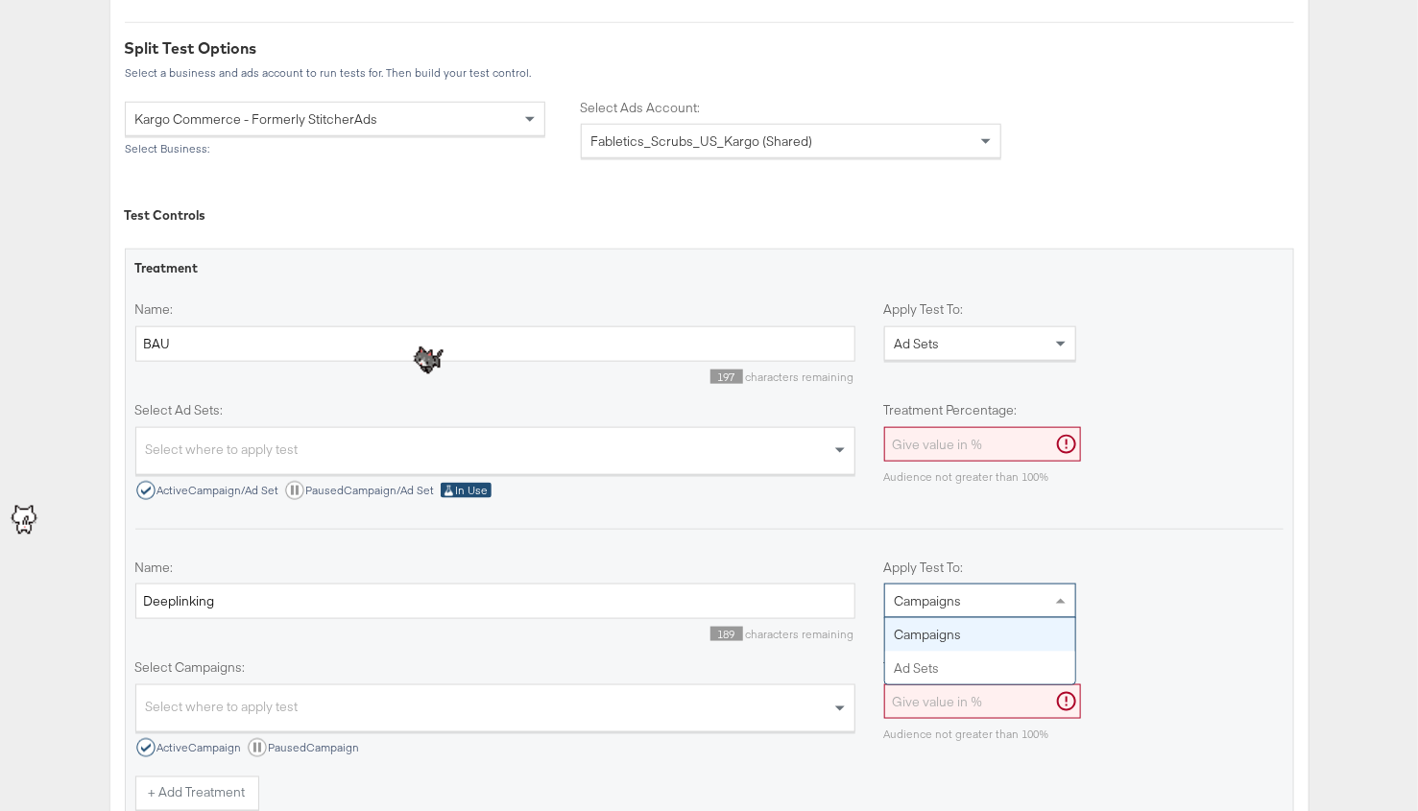
click at [945, 600] on span "Campaigns" at bounding box center [928, 600] width 67 height 17
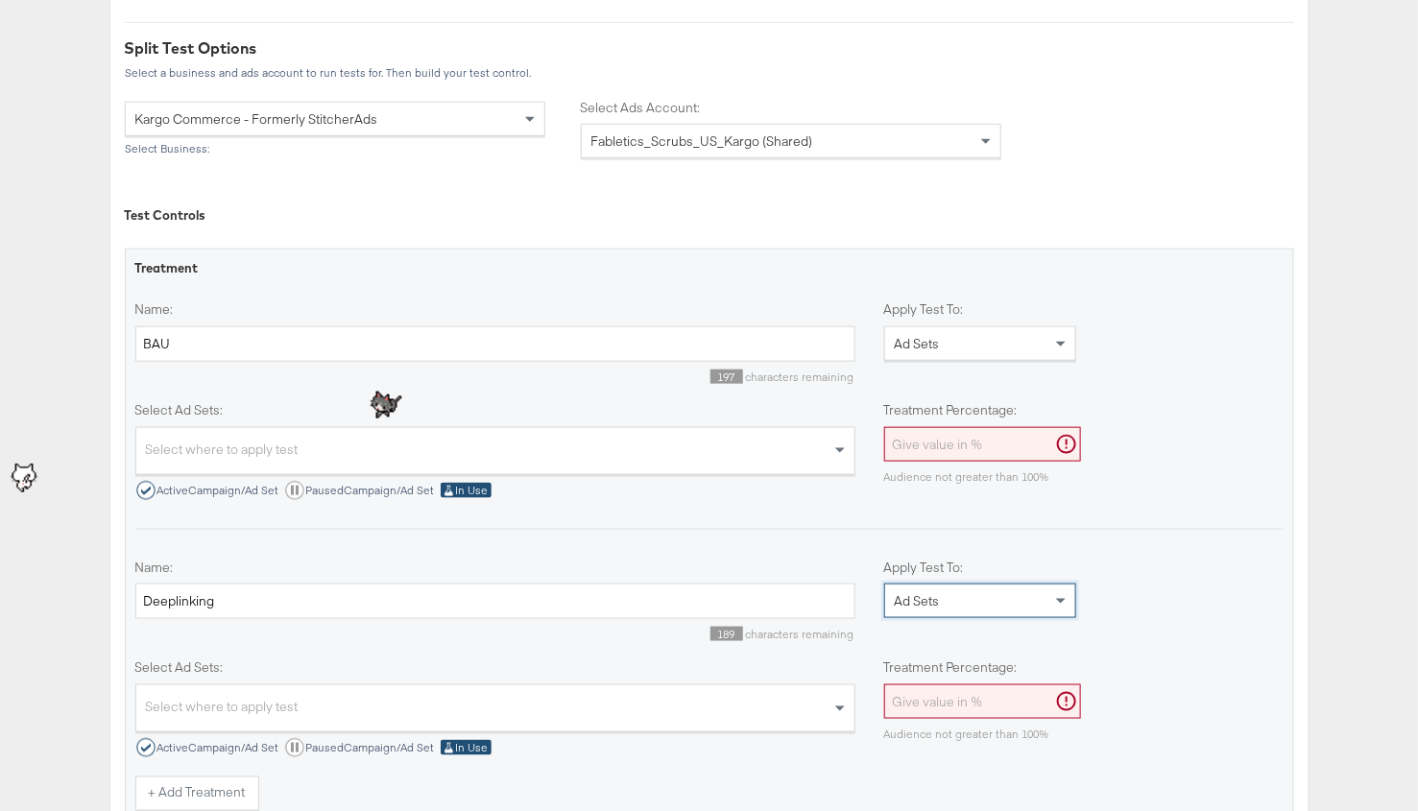
click at [975, 451] on input "Treatment Percentage:" at bounding box center [982, 445] width 197 height 36
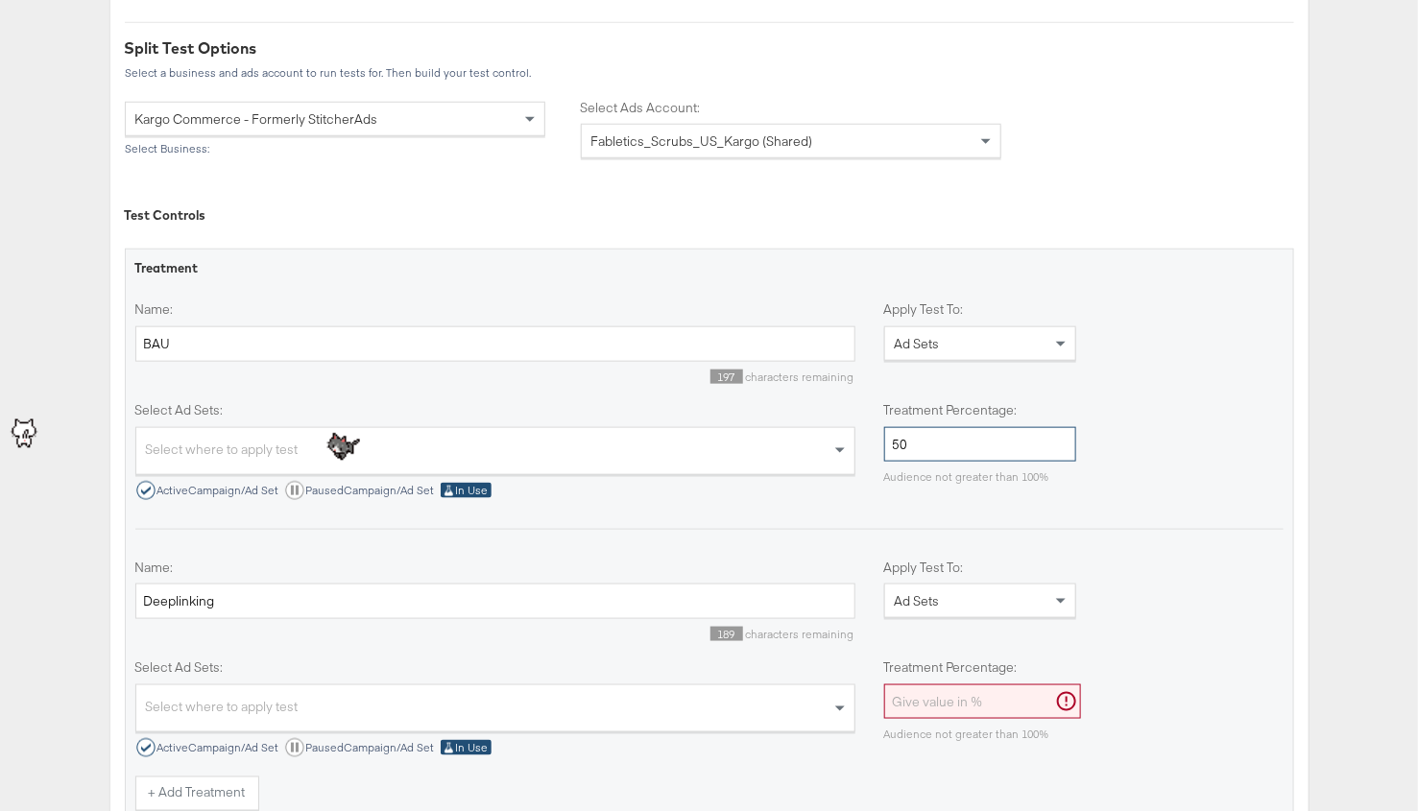
type input "50"
click at [963, 710] on input "Treatment Percentage:" at bounding box center [982, 702] width 197 height 36
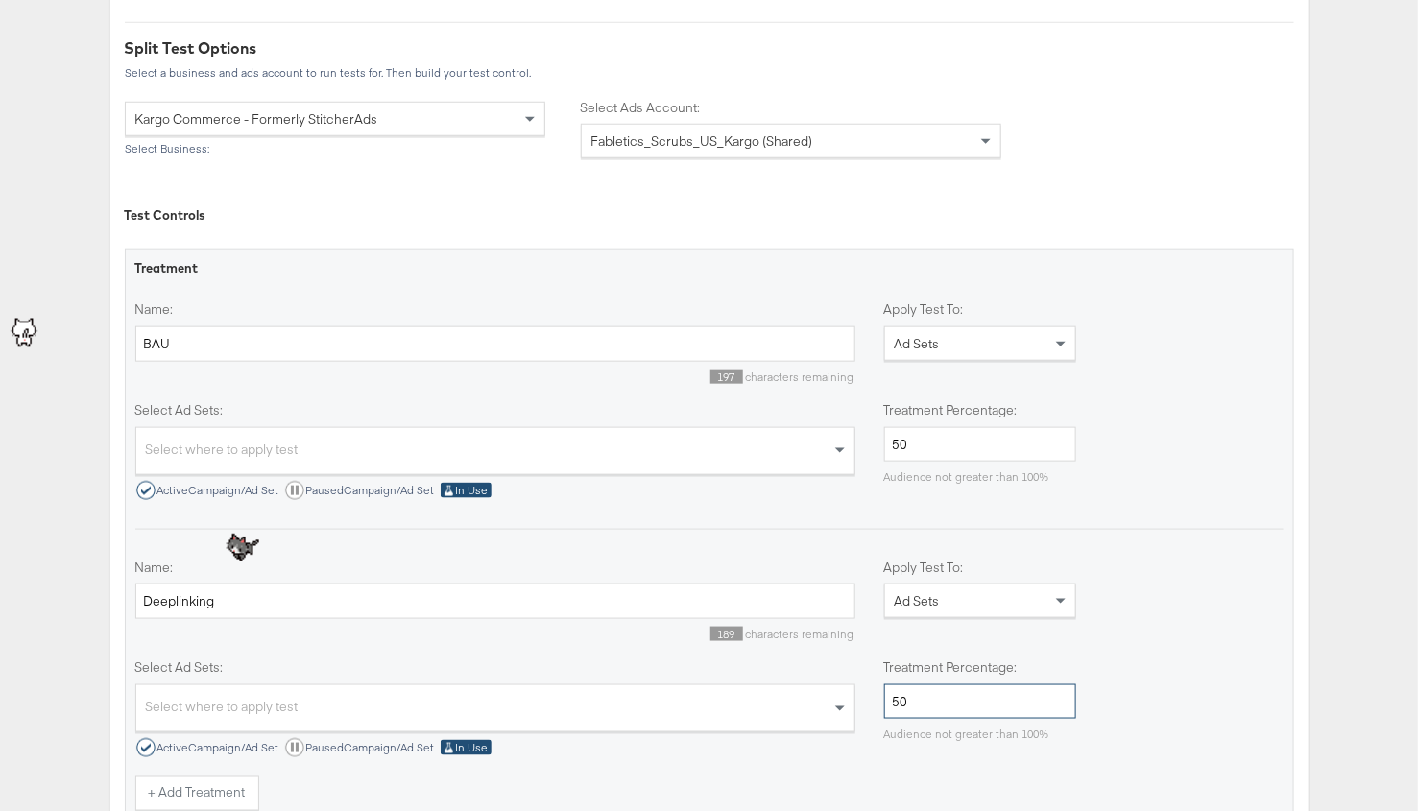
type input "50"
click at [301, 447] on div "Select where to apply test" at bounding box center [495, 453] width 718 height 41
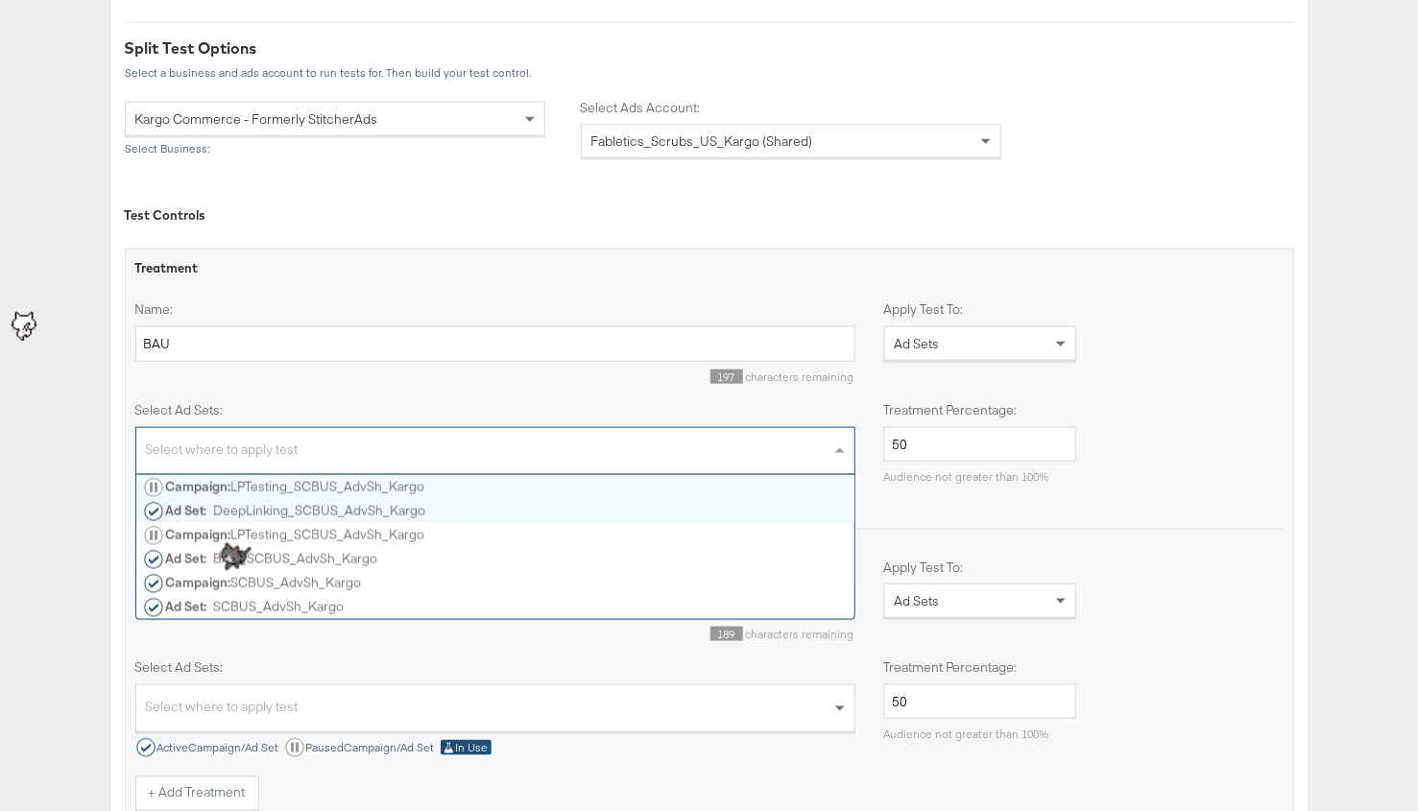
scroll to position [144, 718]
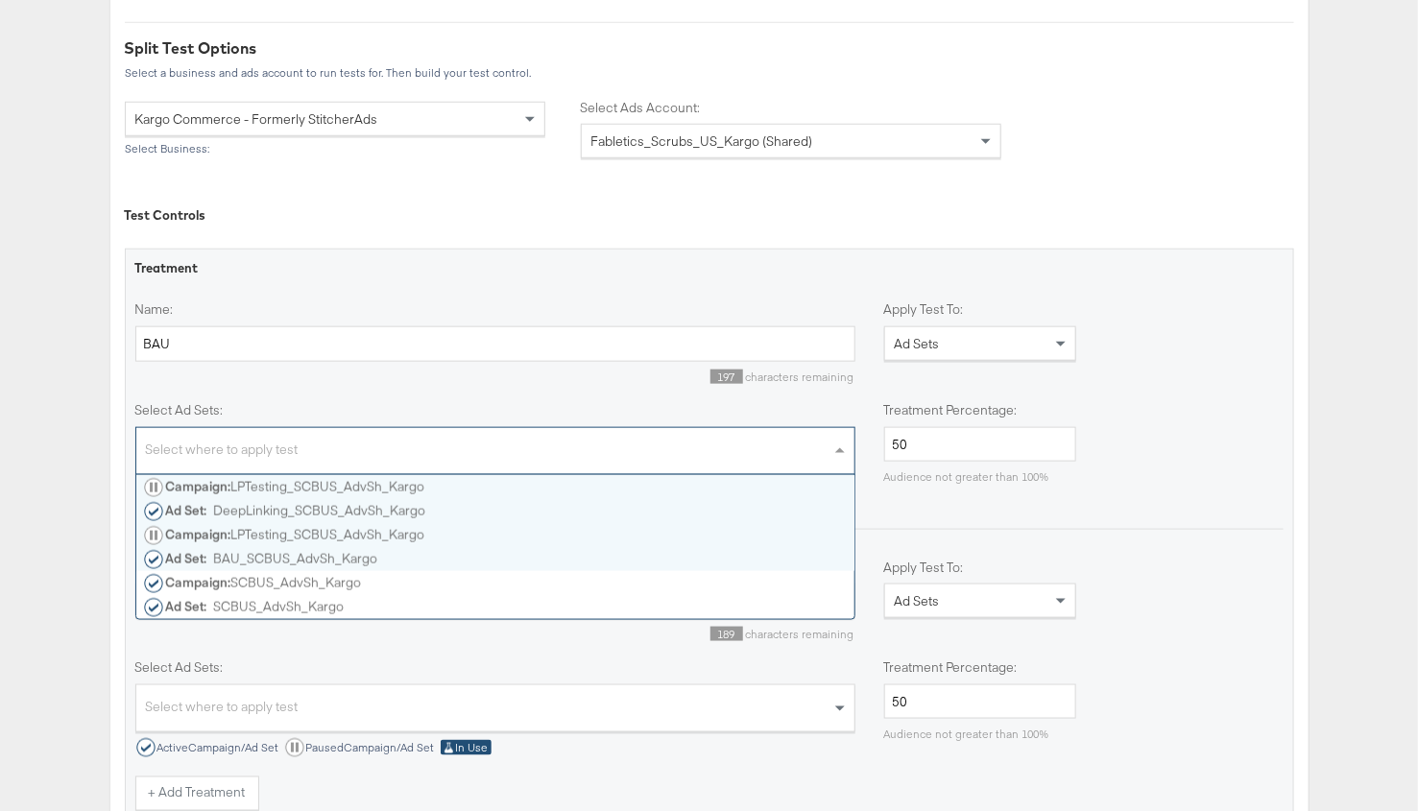
click at [286, 554] on div "Ad Set: BAU_SCBUS_AdvSh_Kargo" at bounding box center [496, 558] width 704 height 19
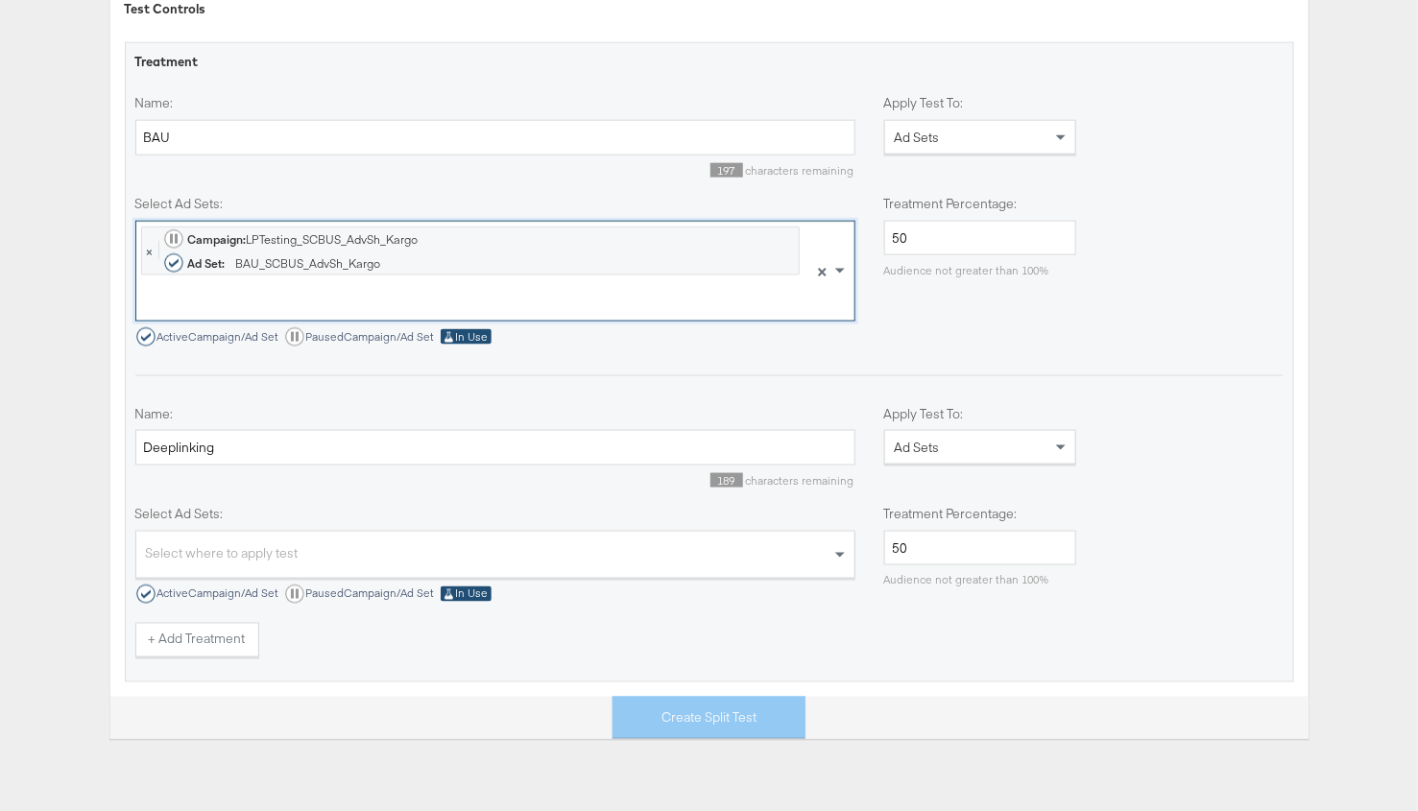
scroll to position [836, 0]
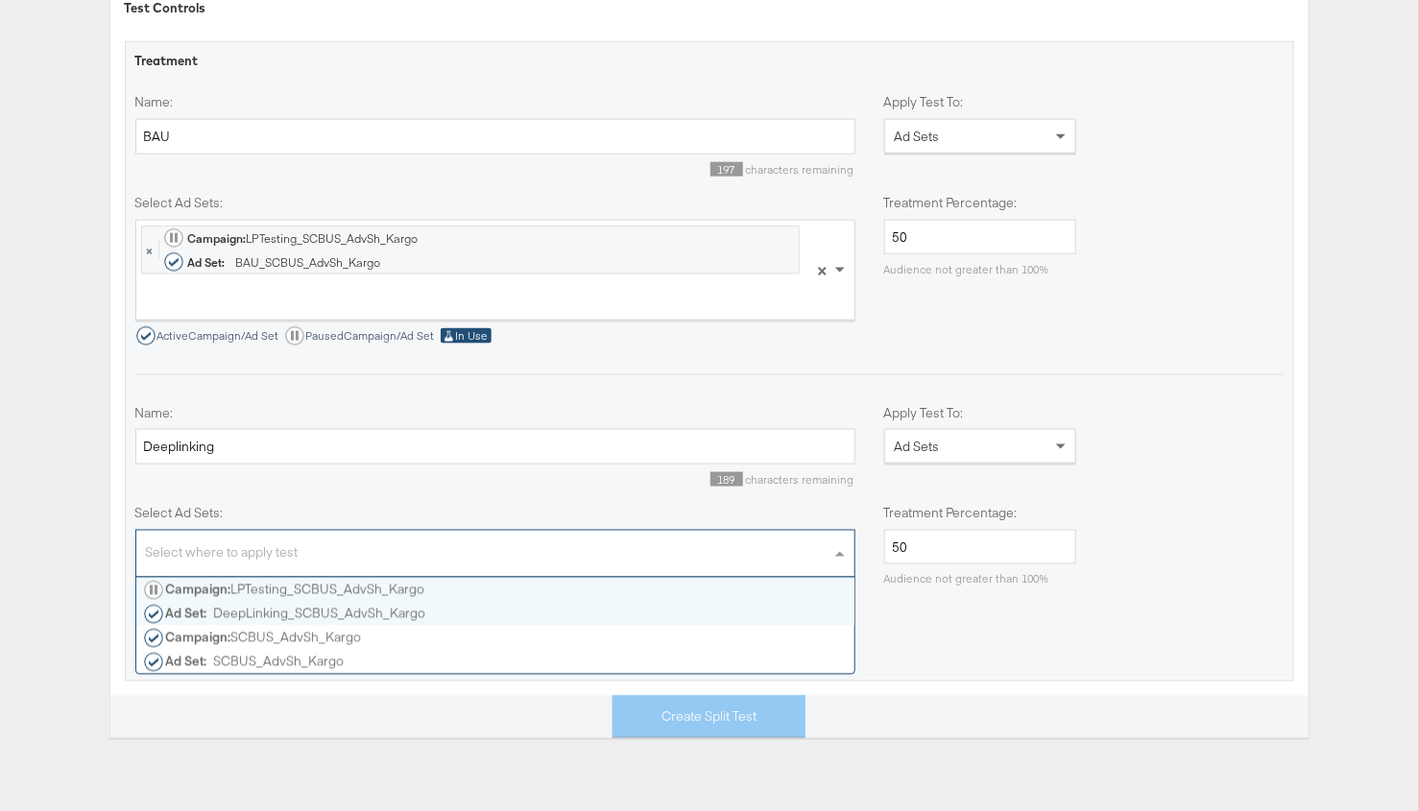
click at [280, 542] on div "Select where to apply test" at bounding box center [495, 556] width 718 height 41
click at [279, 590] on div "Campaign: LPTesting_SCBUS_AdvSh_Kargo" at bounding box center [284, 589] width 280 height 19
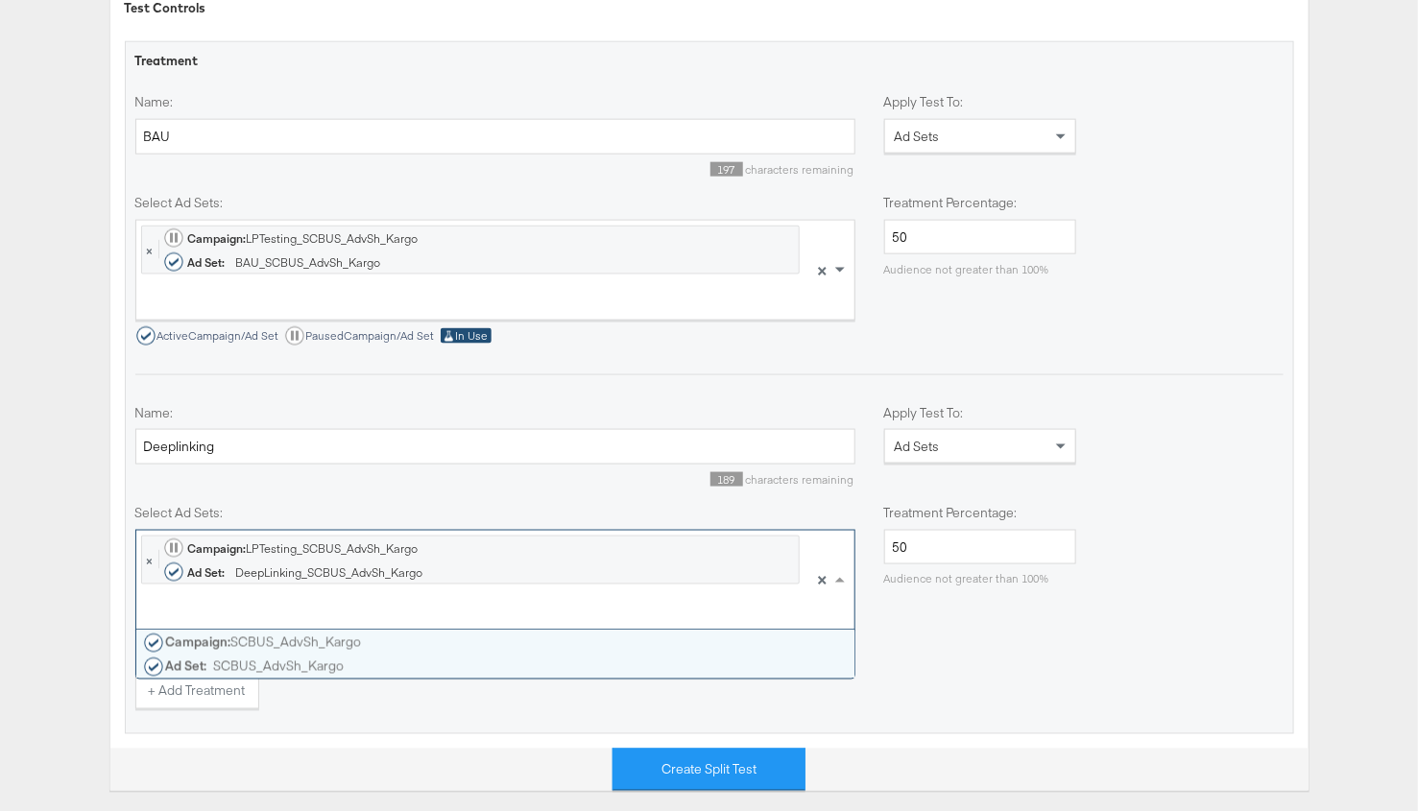
click at [286, 597] on div at bounding box center [470, 613] width 659 height 33
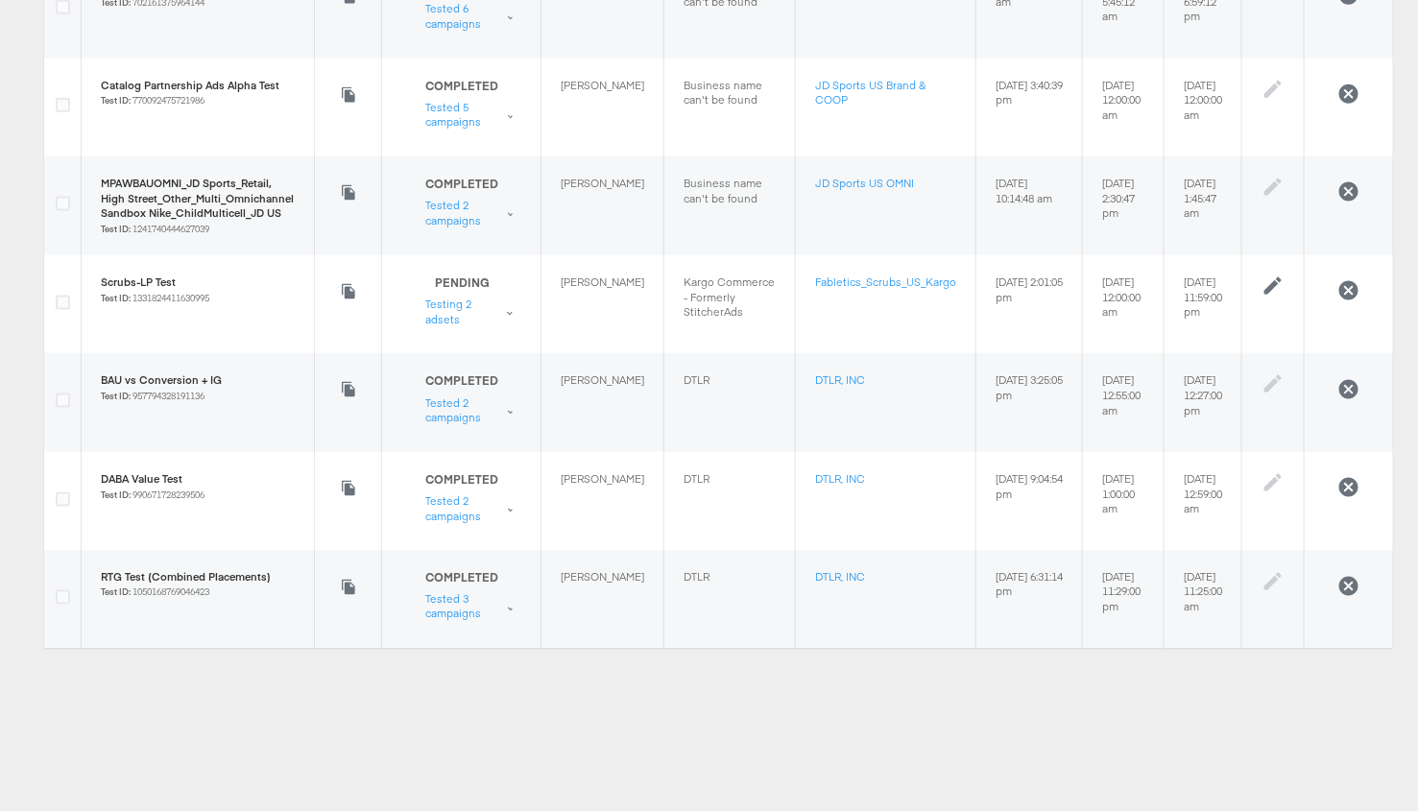
scroll to position [896, 0]
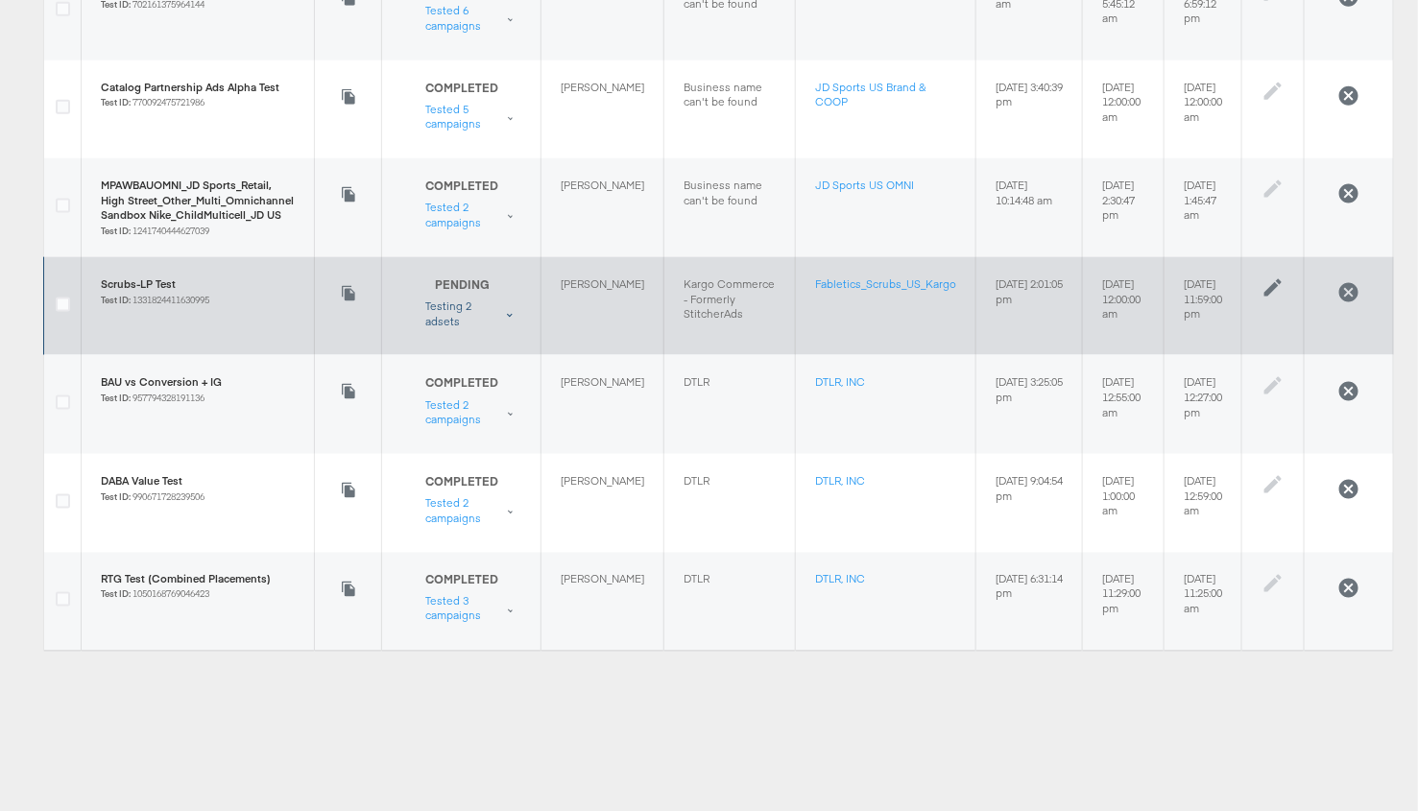
click at [447, 310] on div "Testing 2 adsets" at bounding box center [461, 314] width 73 height 30
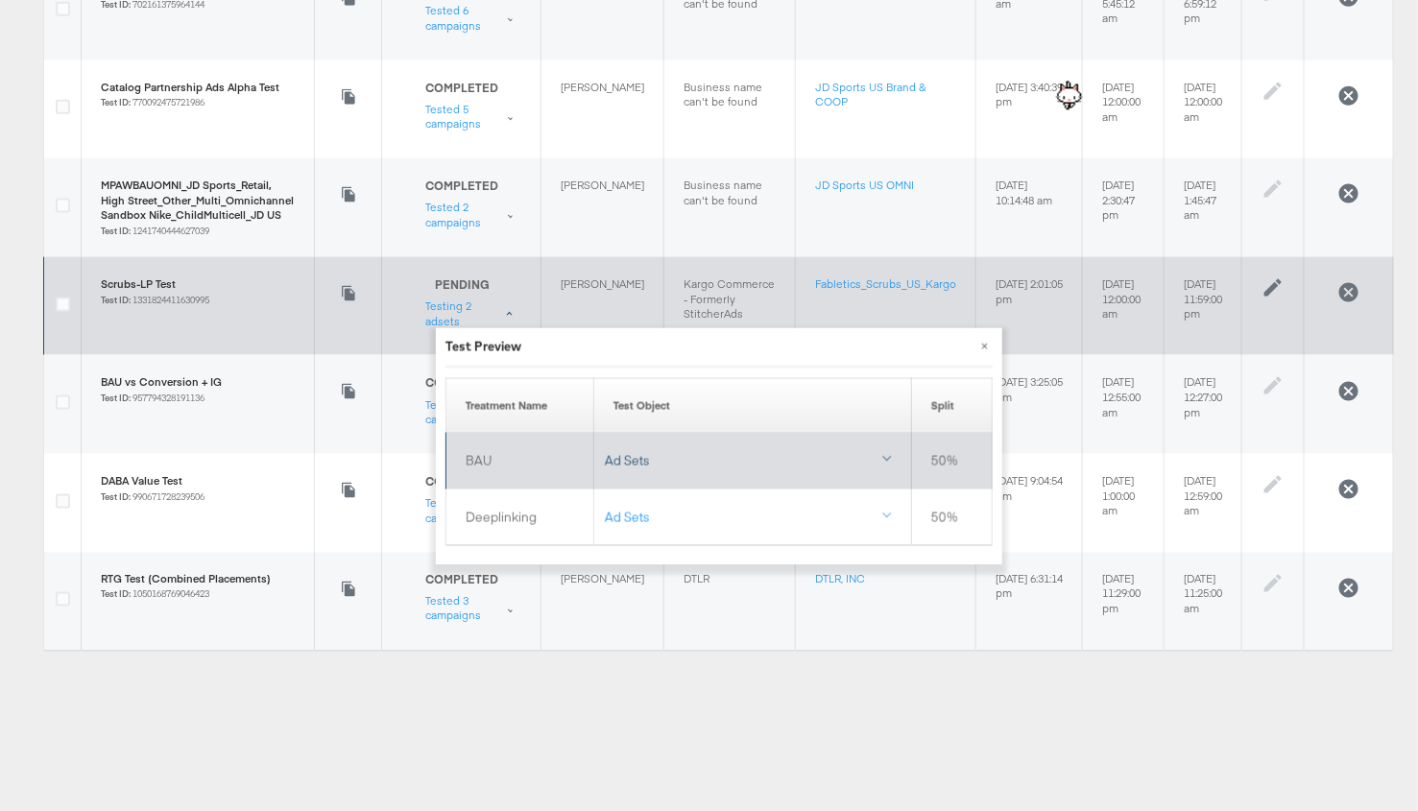
click at [637, 463] on div "Ad Sets" at bounding box center [753, 461] width 297 height 18
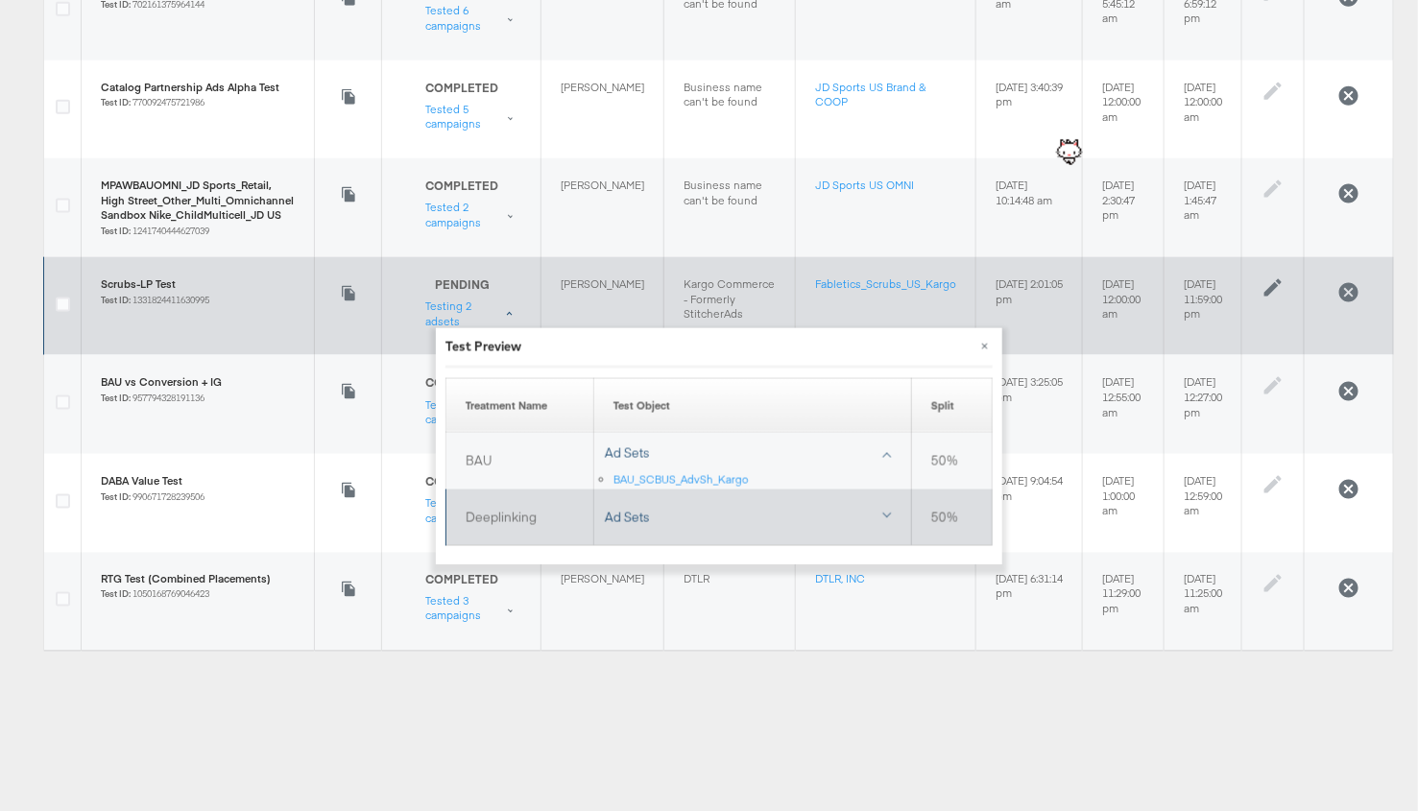
click at [627, 526] on link "Ad Sets" at bounding box center [752, 516] width 316 height 37
